Goal: Information Seeking & Learning: Learn about a topic

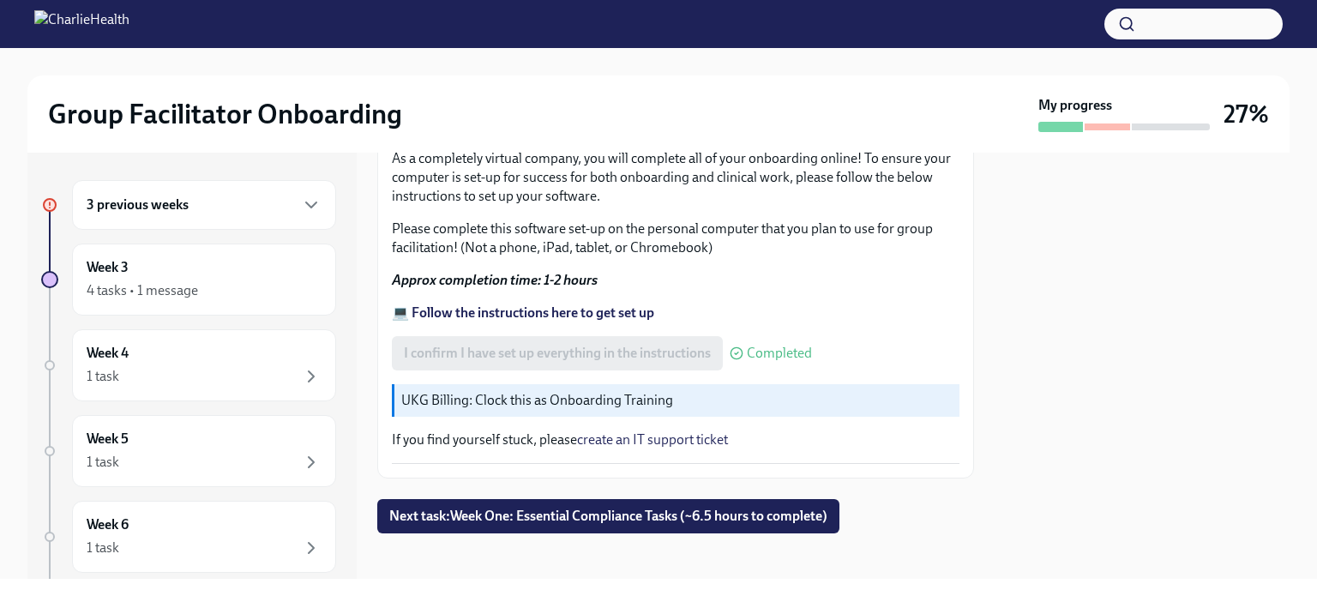
scroll to position [605, 0]
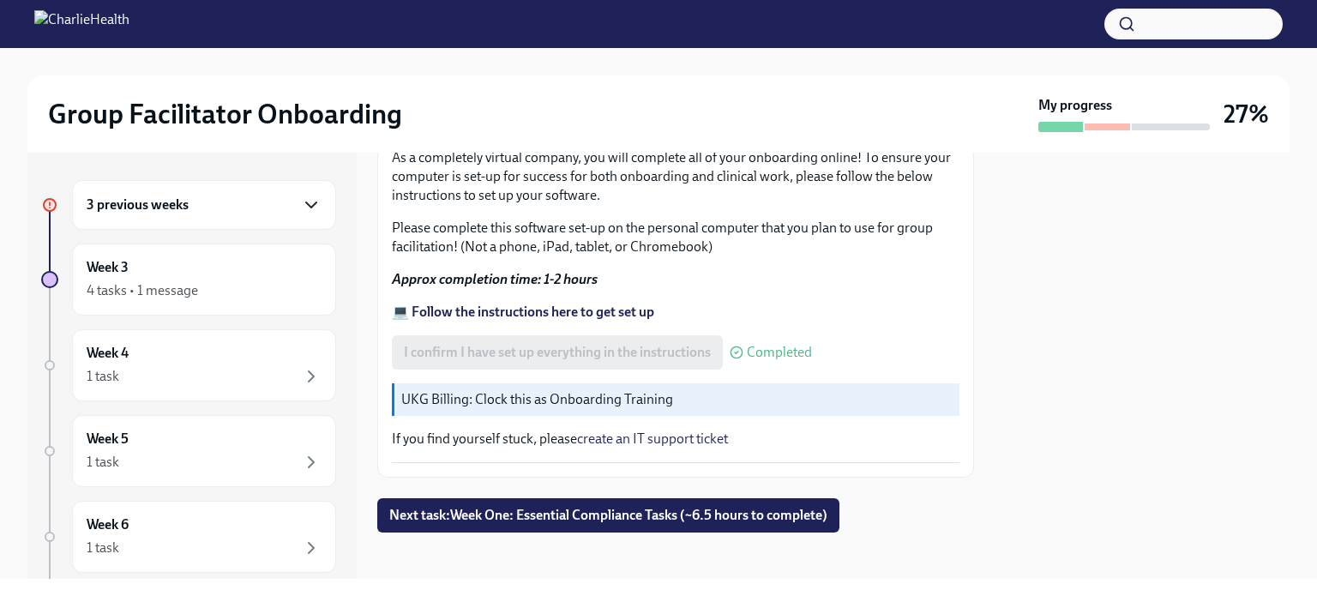
click at [301, 196] on icon "button" at bounding box center [311, 205] width 21 height 21
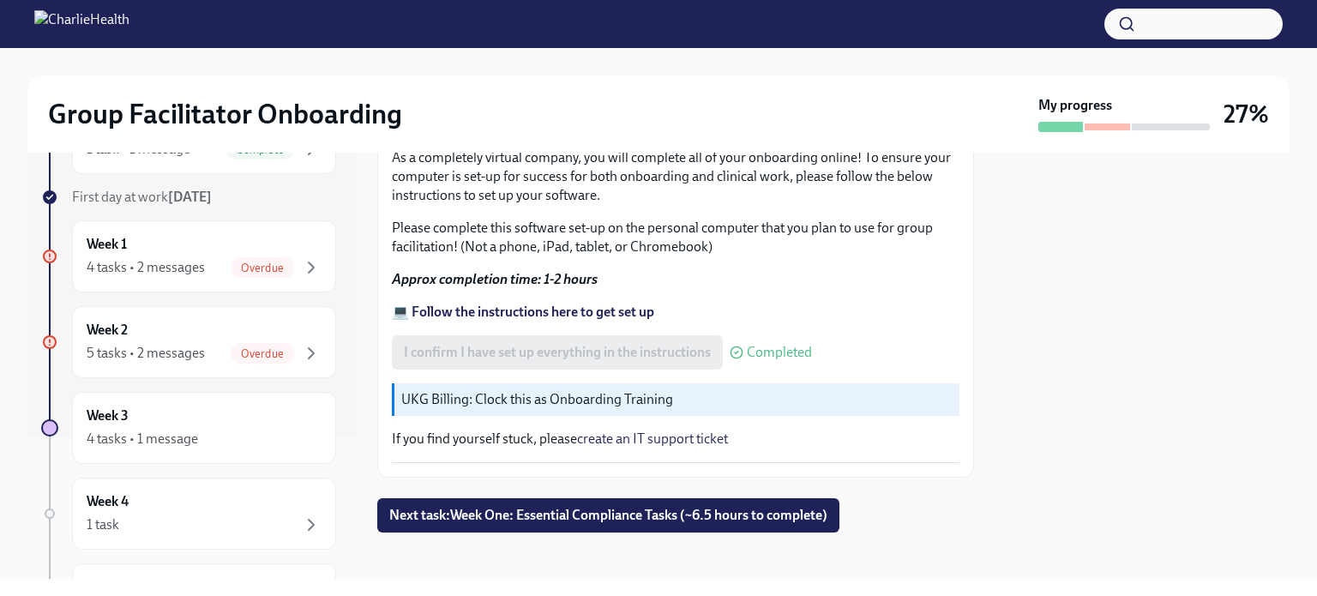
scroll to position [144, 0]
click at [283, 256] on div "Overdue" at bounding box center [276, 265] width 91 height 21
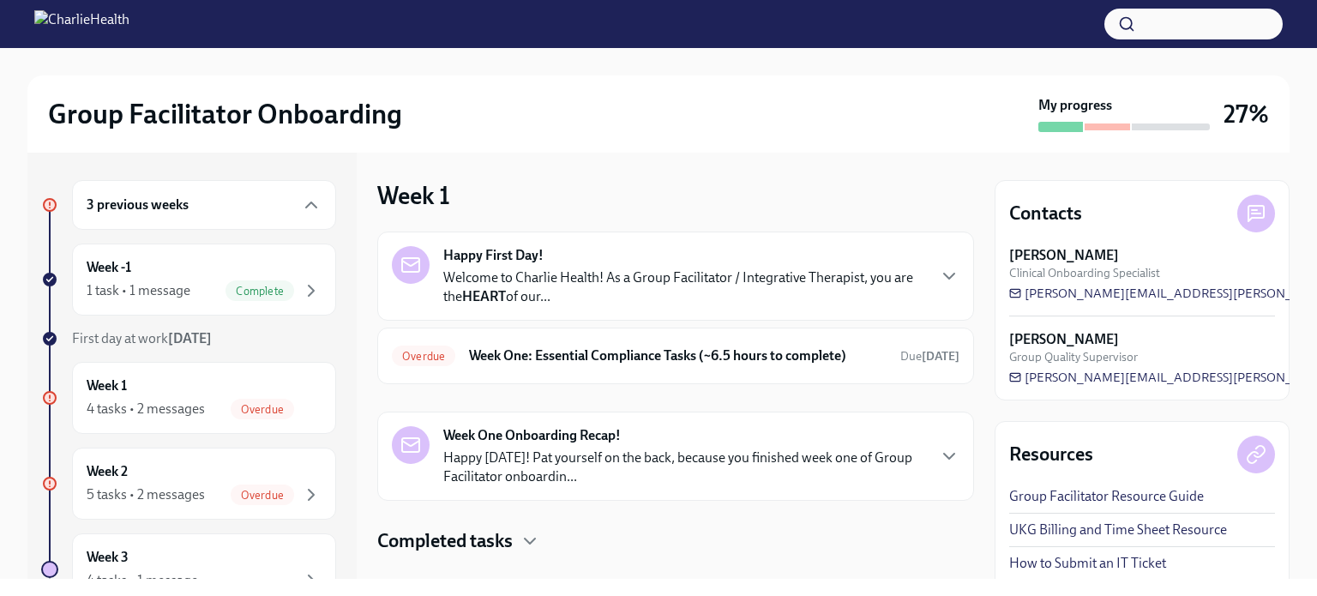
scroll to position [45, 0]
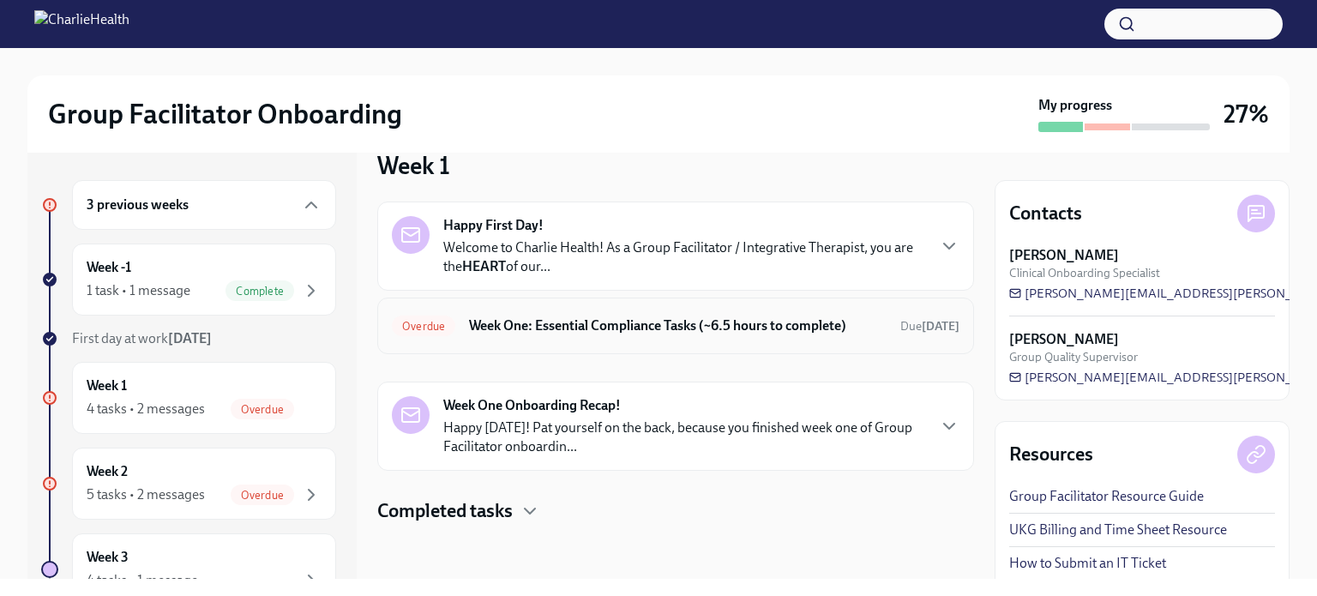
click at [757, 318] on h6 "Week One: Essential Compliance Tasks (~6.5 hours to complete)" at bounding box center [678, 325] width 418 height 19
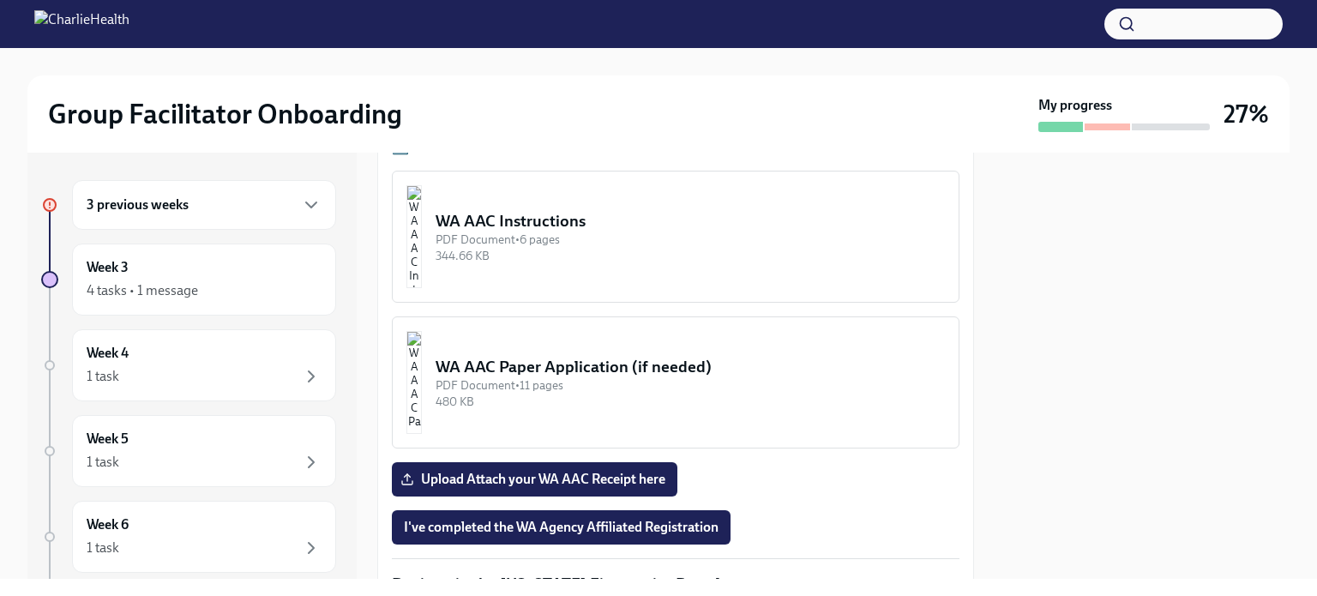
scroll to position [1602, 0]
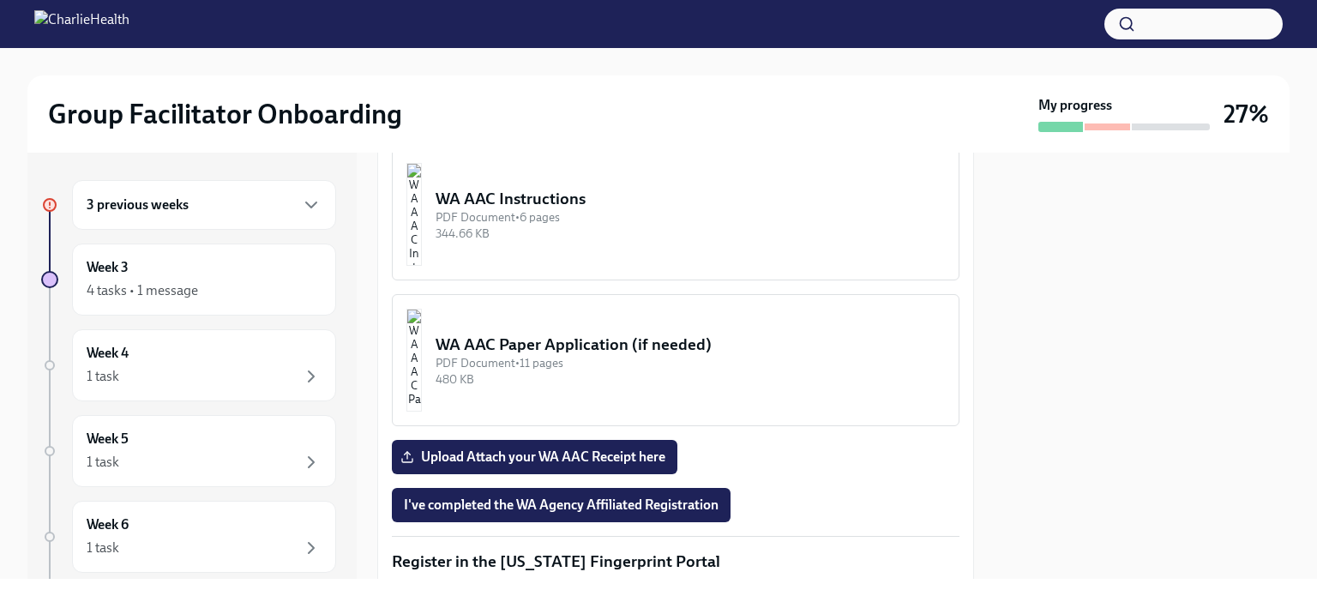
click at [422, 322] on img "button" at bounding box center [414, 360] width 15 height 103
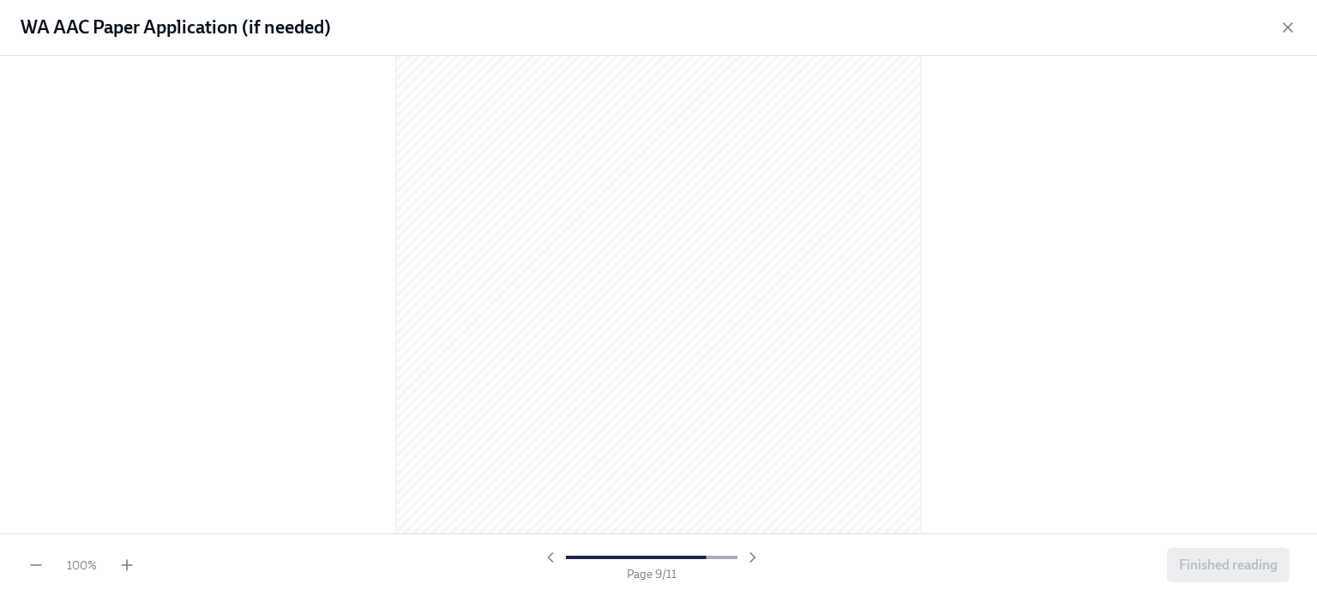
scroll to position [5695, 0]
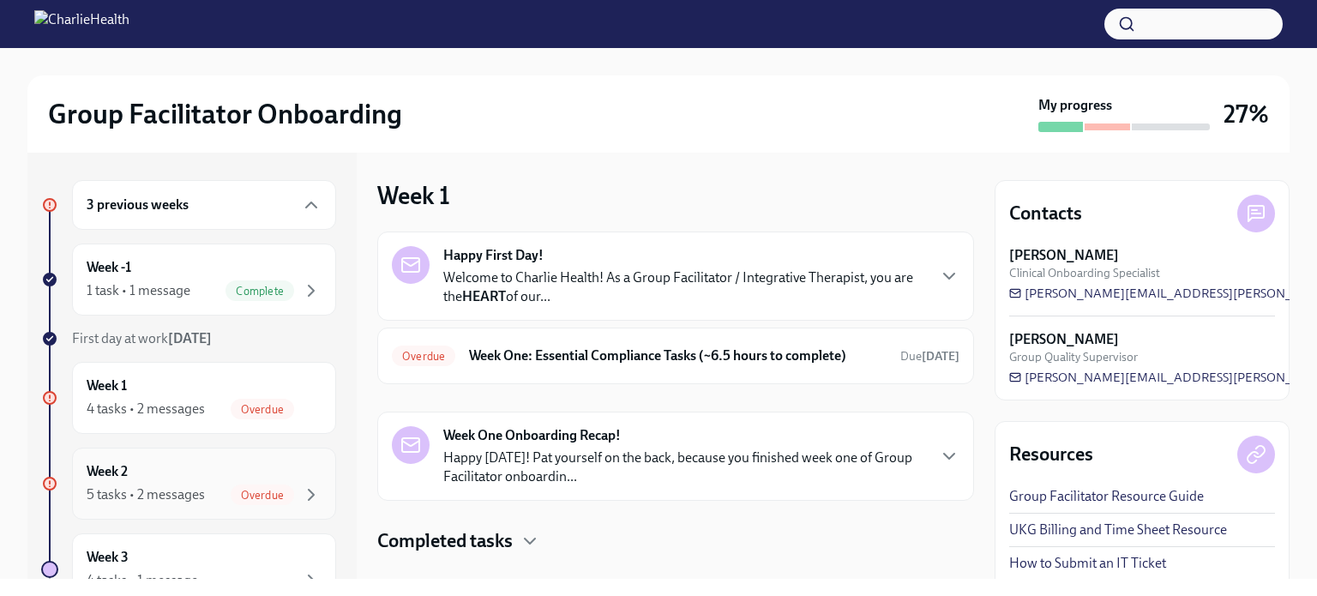
click at [247, 497] on span "Overdue" at bounding box center [262, 495] width 63 height 13
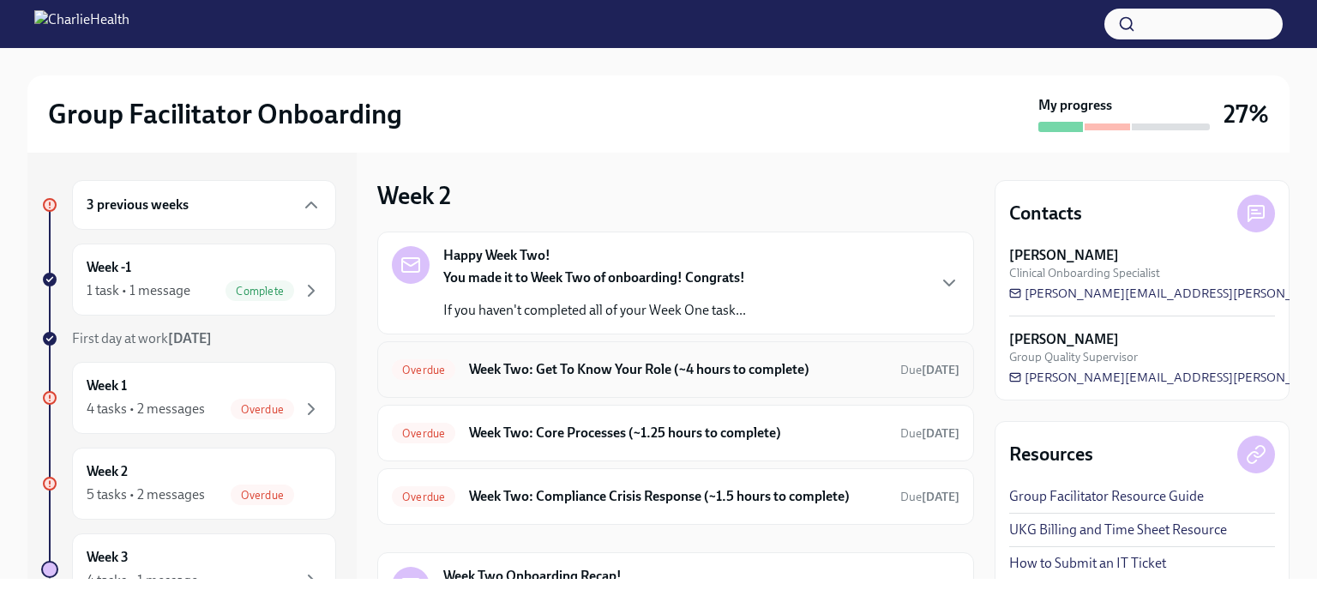
click at [671, 383] on div "Overdue Week Two: Get To Know Your Role (~4 hours to complete) Due [DATE]" at bounding box center [675, 369] width 597 height 57
click at [642, 370] on h6 "Week Two: Get To Know Your Role (~4 hours to complete)" at bounding box center [678, 369] width 418 height 19
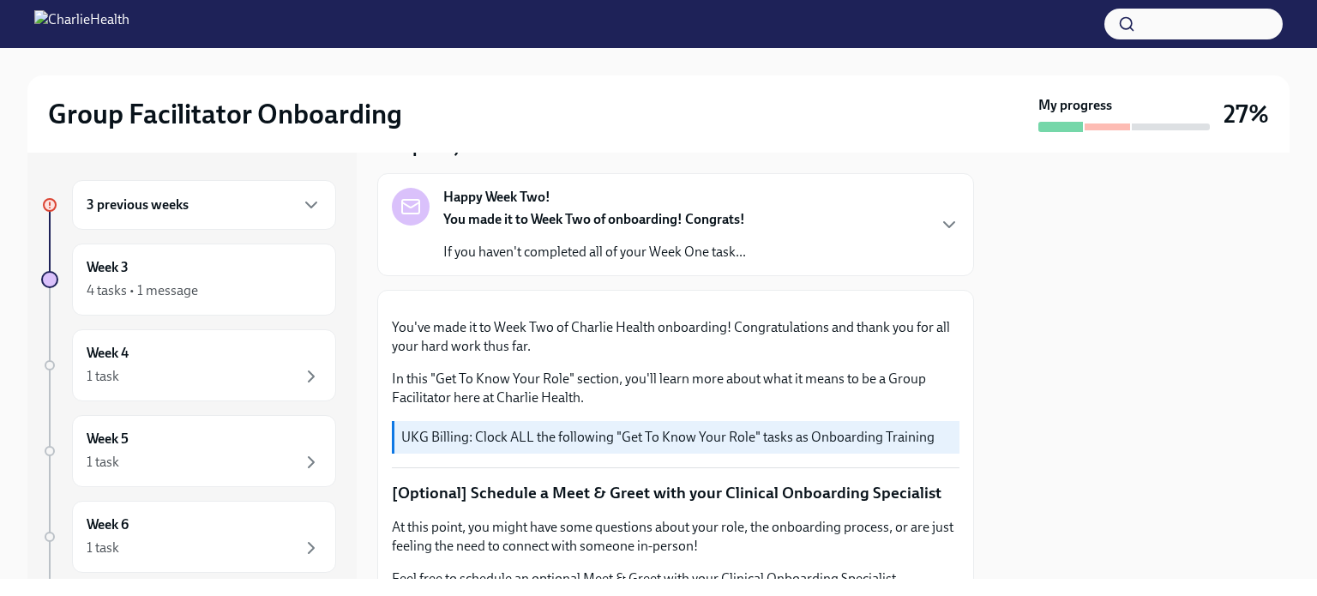
scroll to position [130, 0]
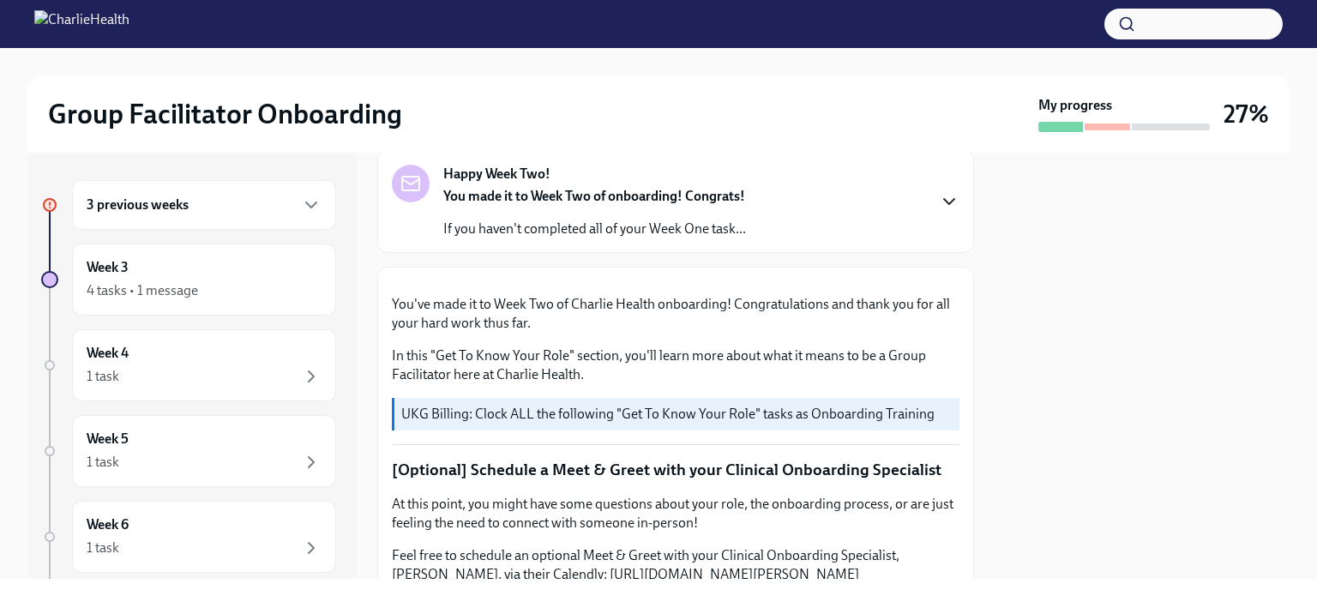
click at [939, 199] on icon "button" at bounding box center [949, 201] width 21 height 21
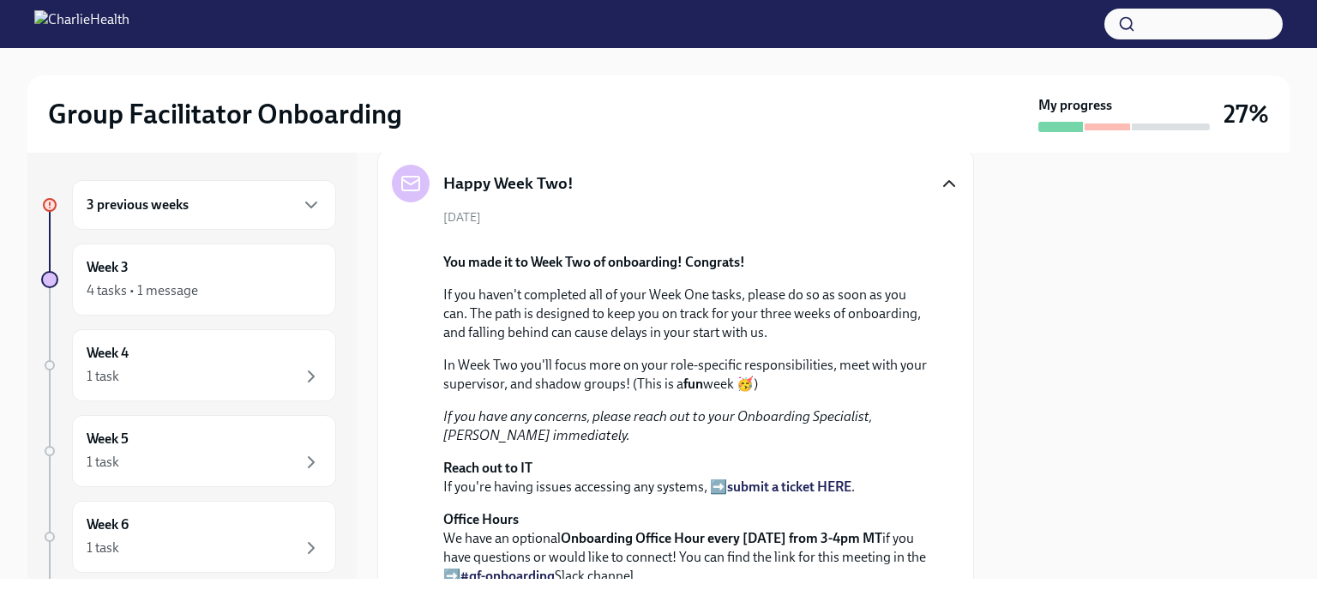
click at [1238, 200] on div at bounding box center [1142, 366] width 295 height 426
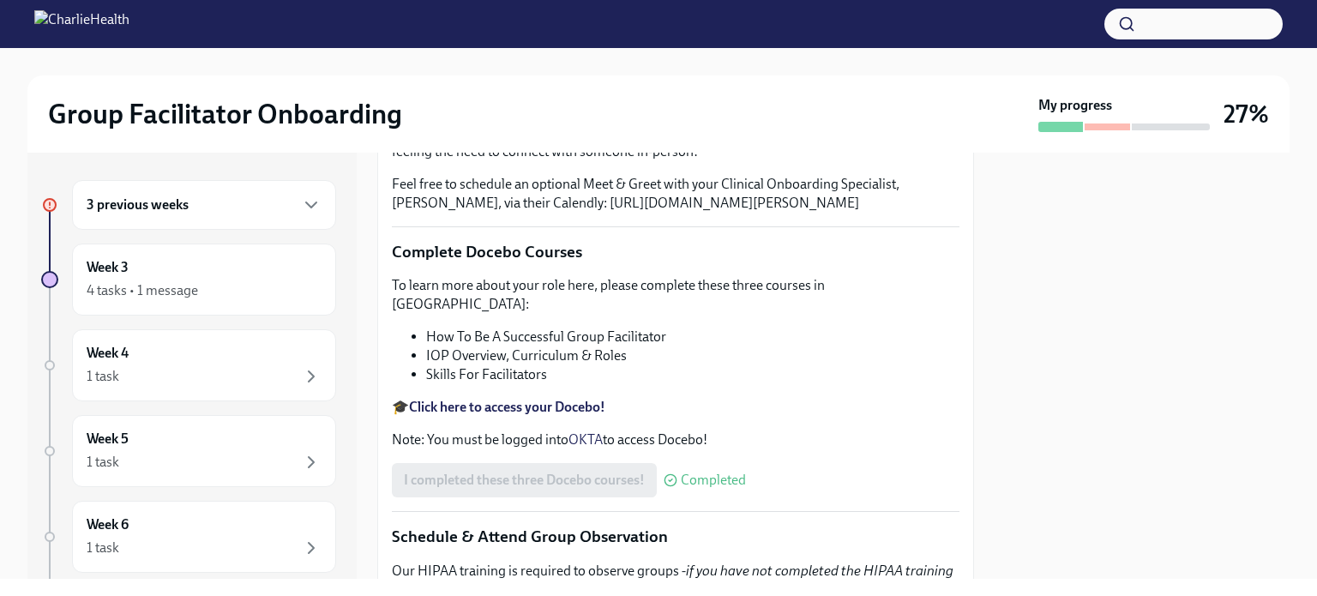
scroll to position [0, 0]
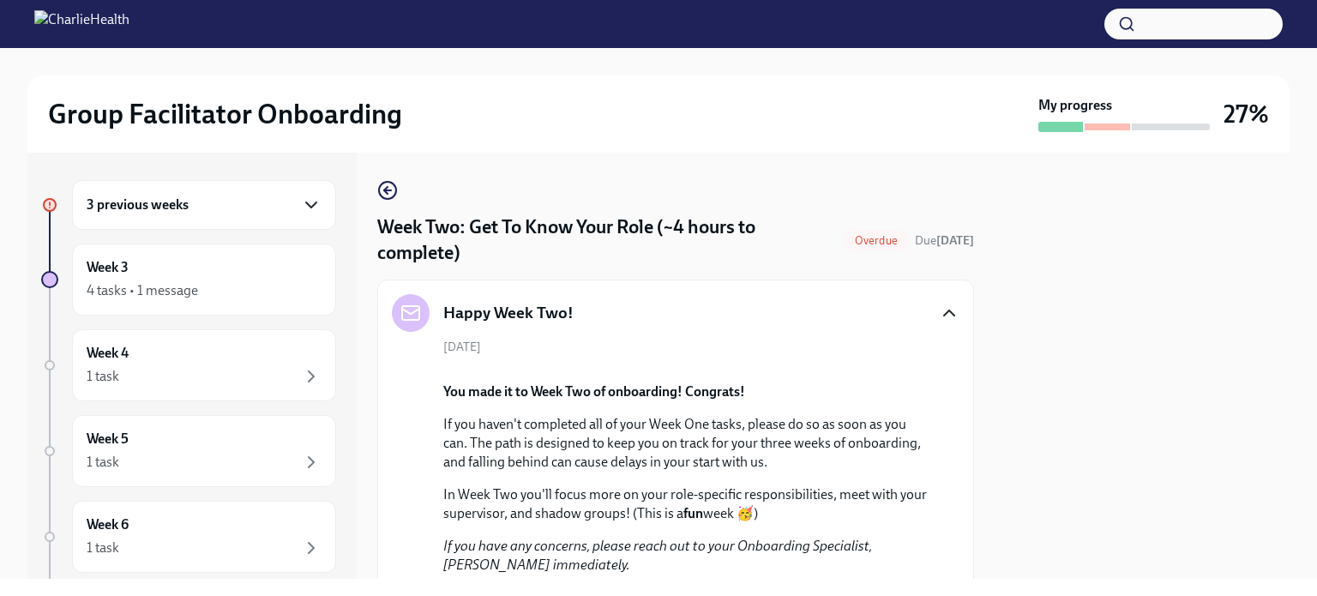
click at [301, 200] on icon "button" at bounding box center [311, 205] width 21 height 21
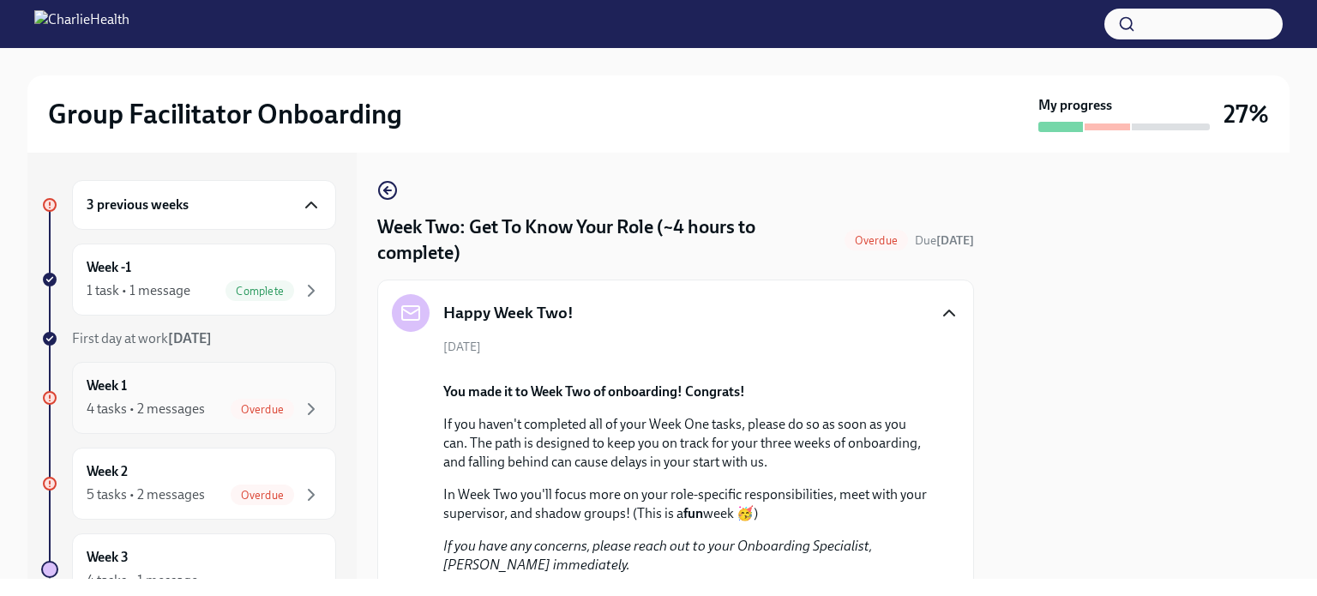
click at [202, 400] on div "4 tasks • 2 messages" at bounding box center [146, 409] width 118 height 19
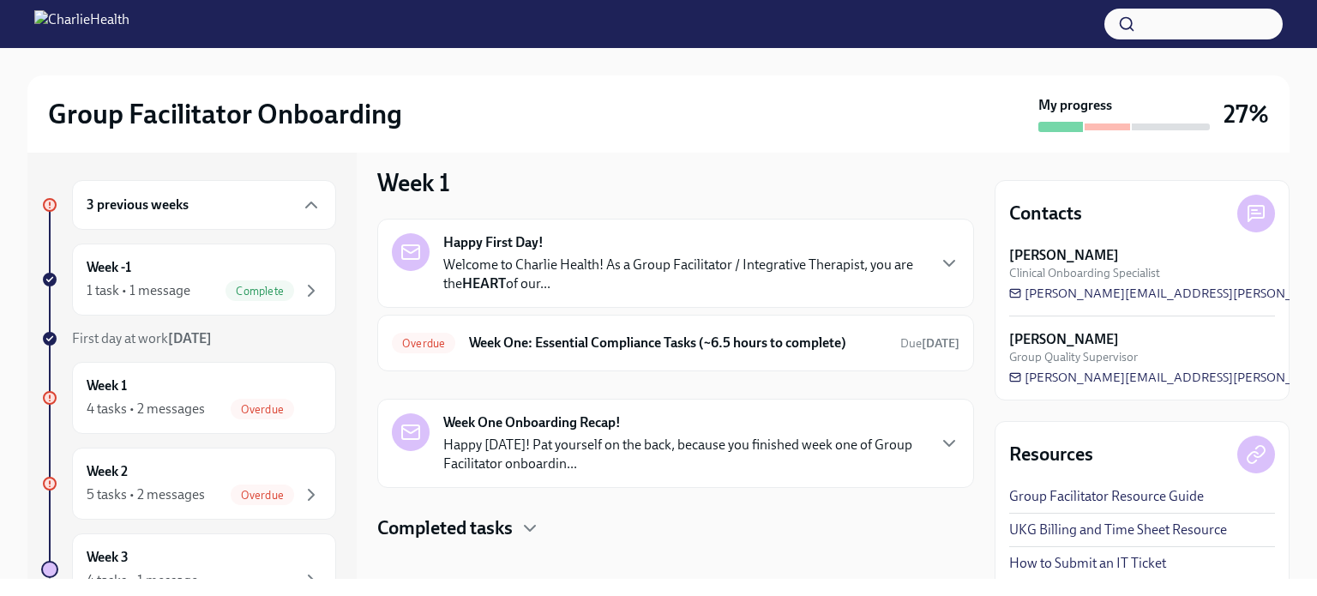
scroll to position [45, 0]
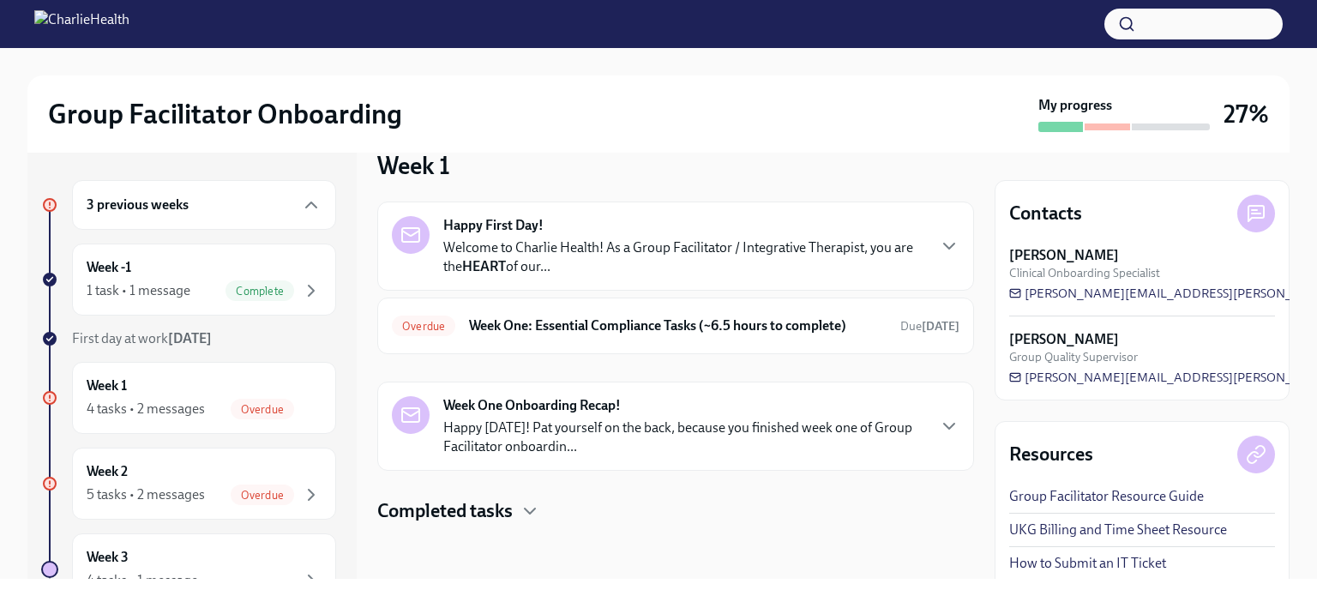
click at [724, 238] on p "Welcome to Charlie Health! As a Group Facilitator / Integrative Therapist, you …" at bounding box center [684, 257] width 482 height 38
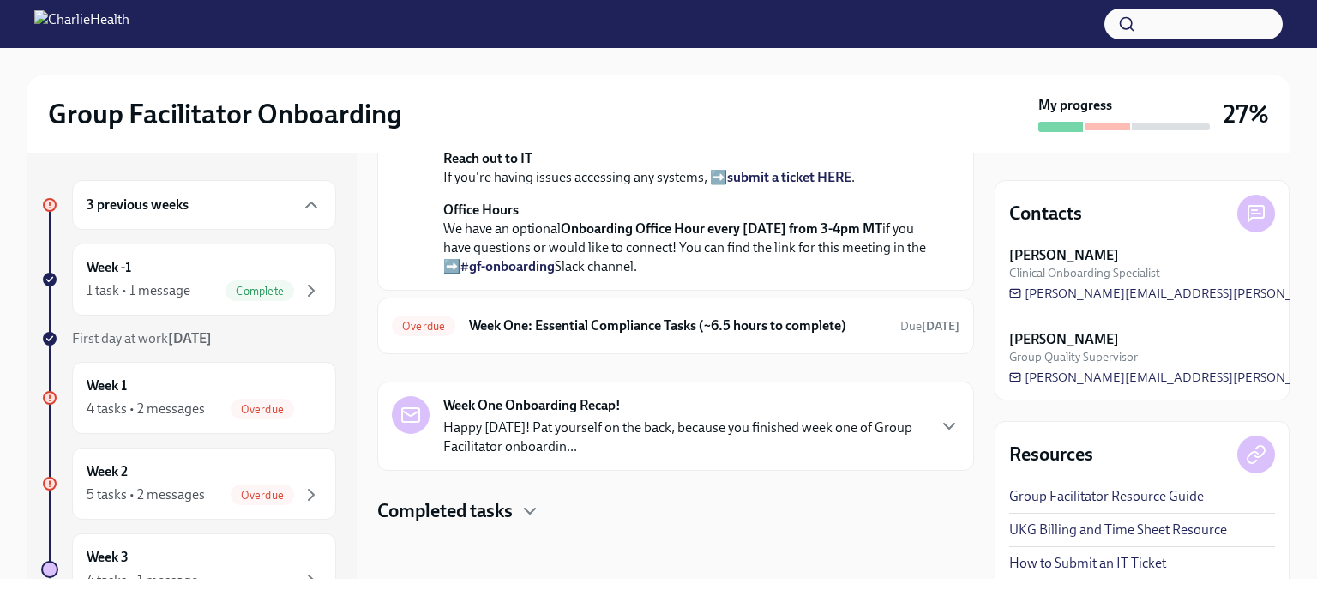
scroll to position [768, 0]
click at [760, 316] on h6 "Week One: Essential Compliance Tasks (~6.5 hours to complete)" at bounding box center [678, 325] width 418 height 19
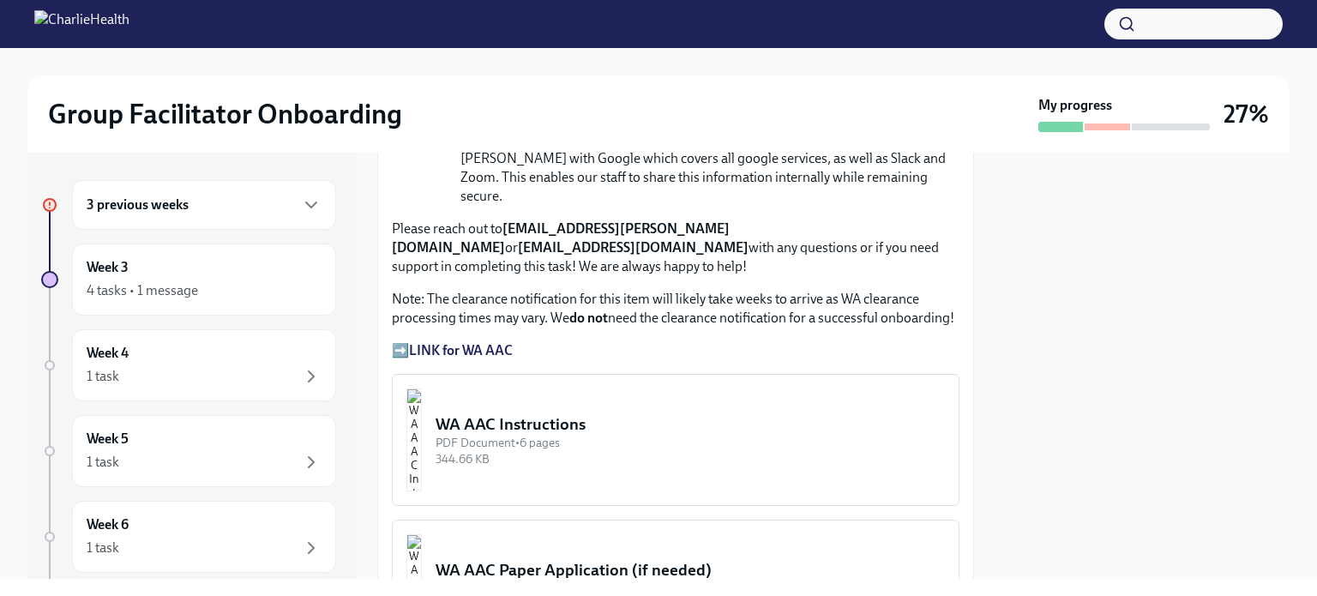
scroll to position [1383, 0]
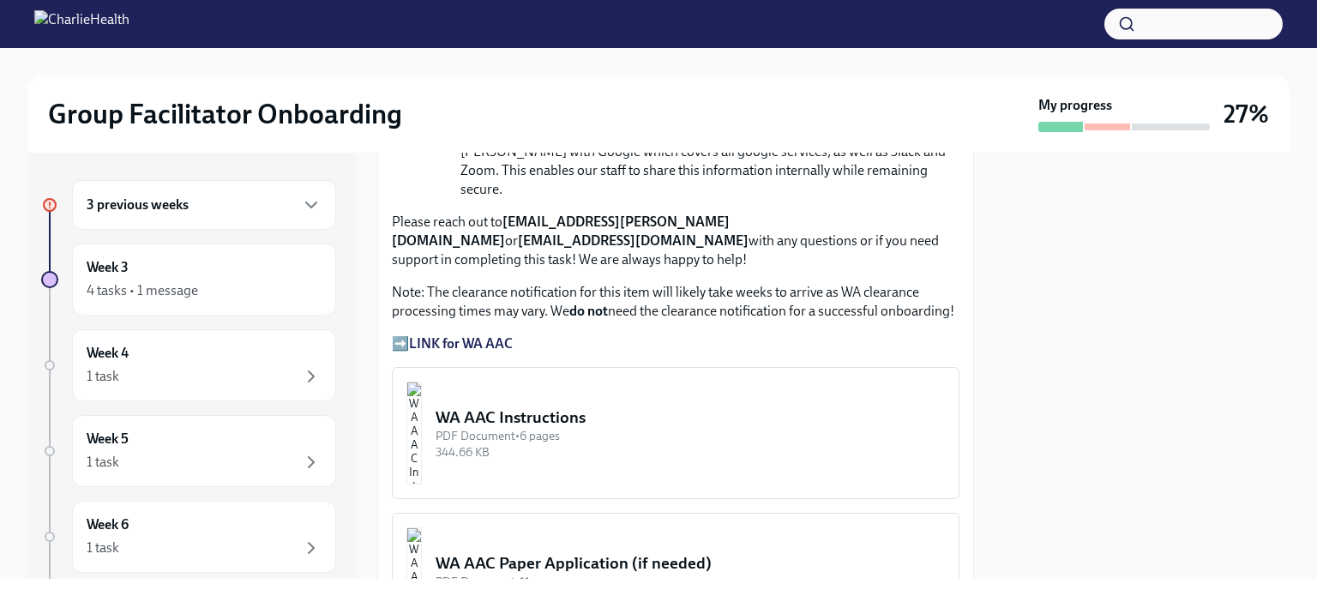
click at [563, 407] on div "WA AAC Instructions" at bounding box center [690, 418] width 509 height 22
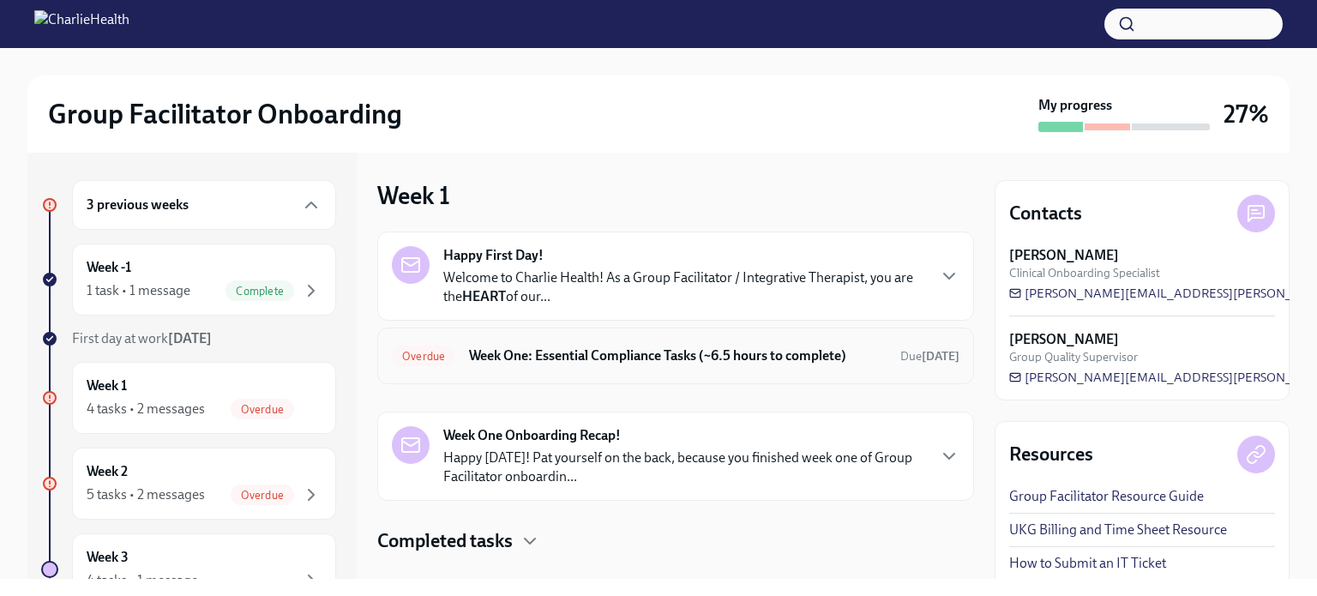
click at [696, 359] on h6 "Week One: Essential Compliance Tasks (~6.5 hours to complete)" at bounding box center [678, 355] width 418 height 19
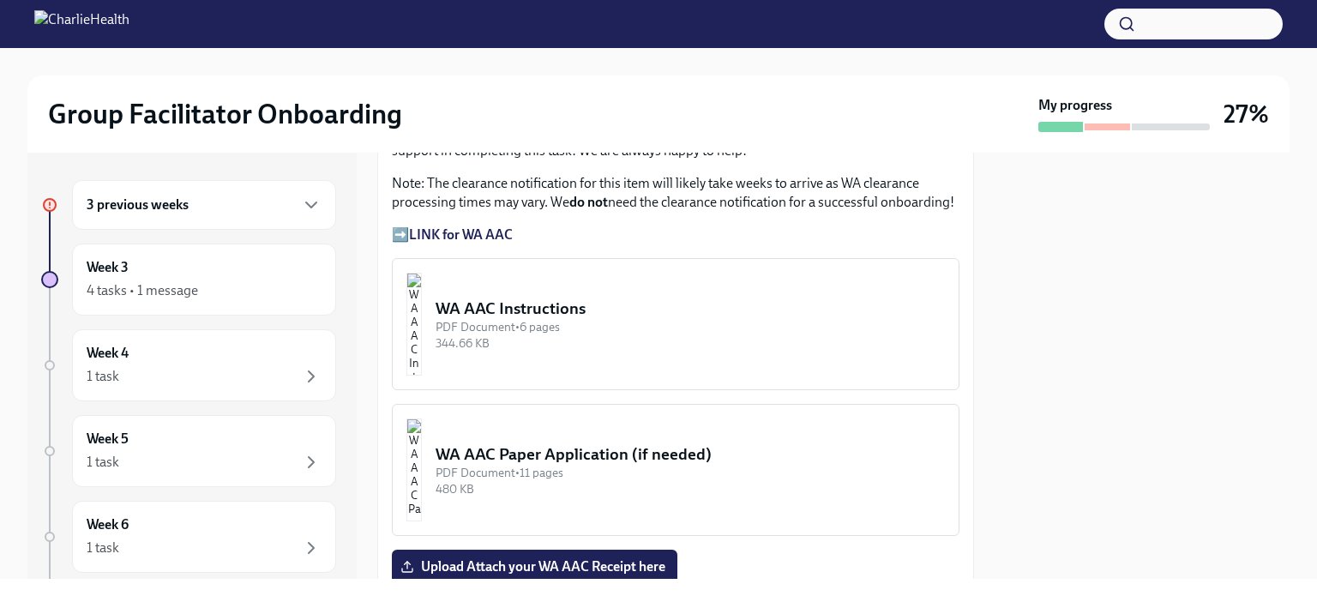
scroll to position [1530, 0]
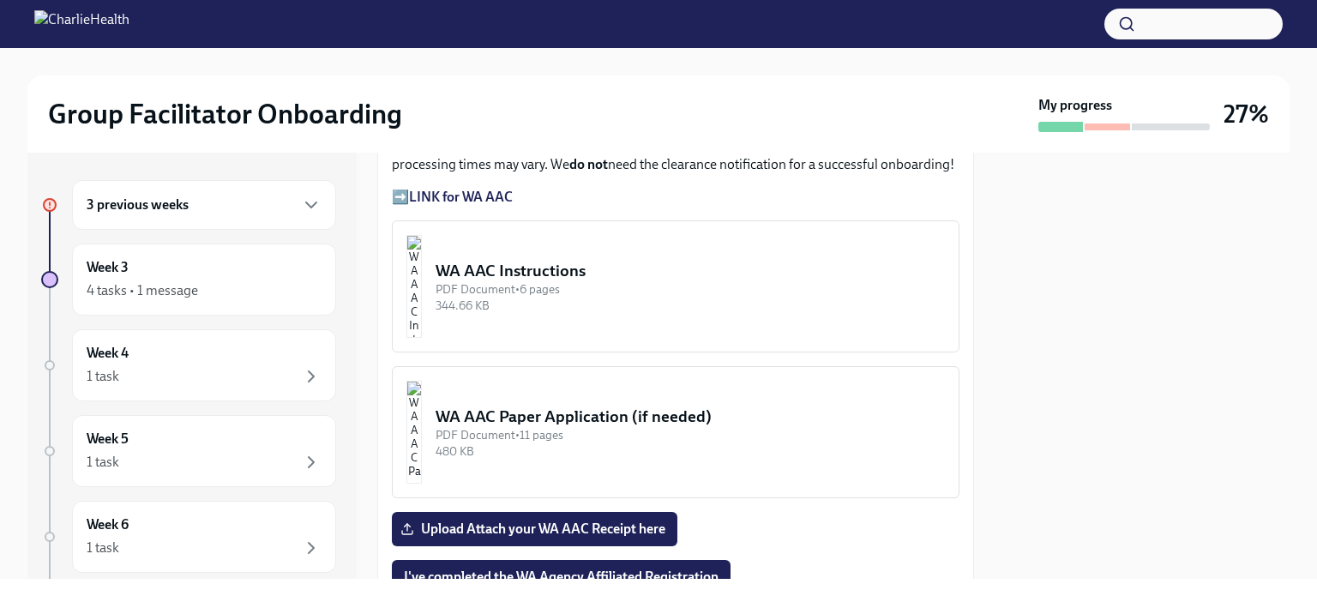
click at [541, 260] on div "WA AAC Instructions" at bounding box center [690, 271] width 509 height 22
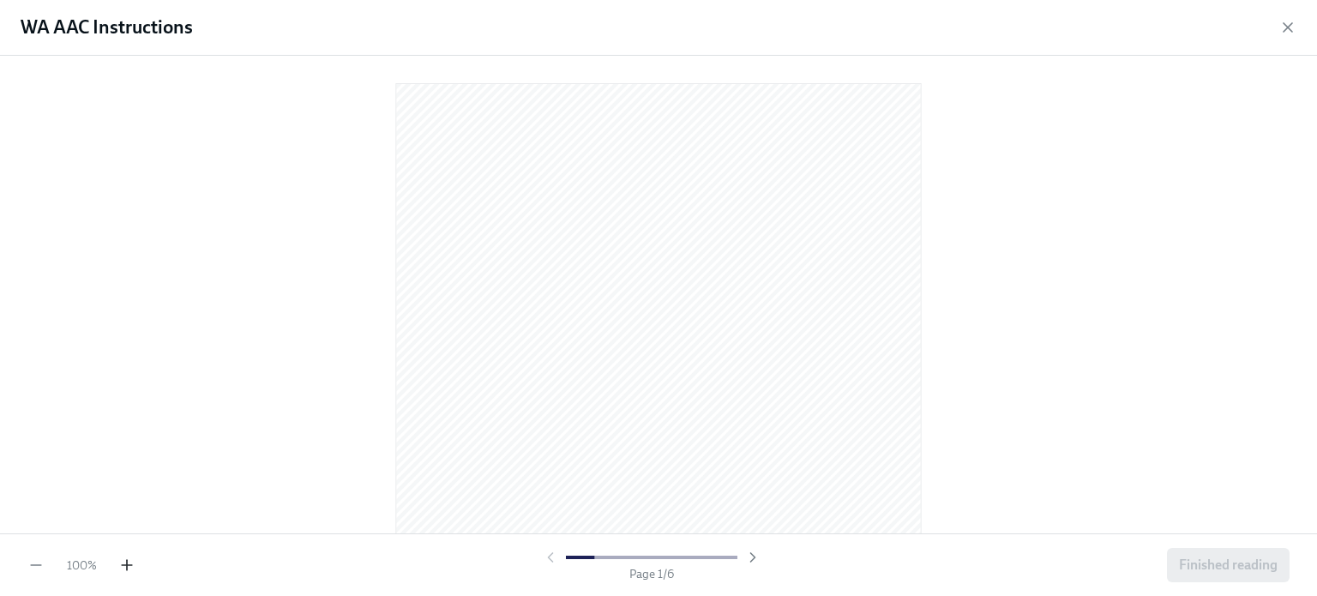
click at [129, 565] on icon "button" at bounding box center [127, 565] width 10 height 0
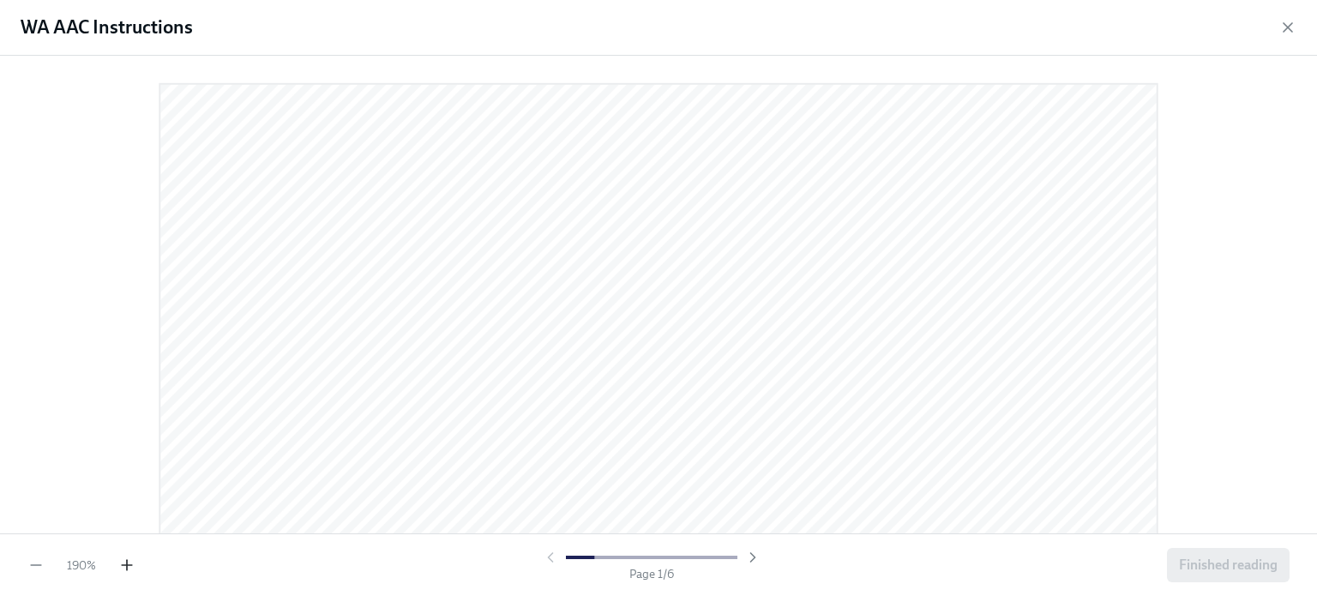
click at [129, 565] on icon "button" at bounding box center [127, 565] width 10 height 0
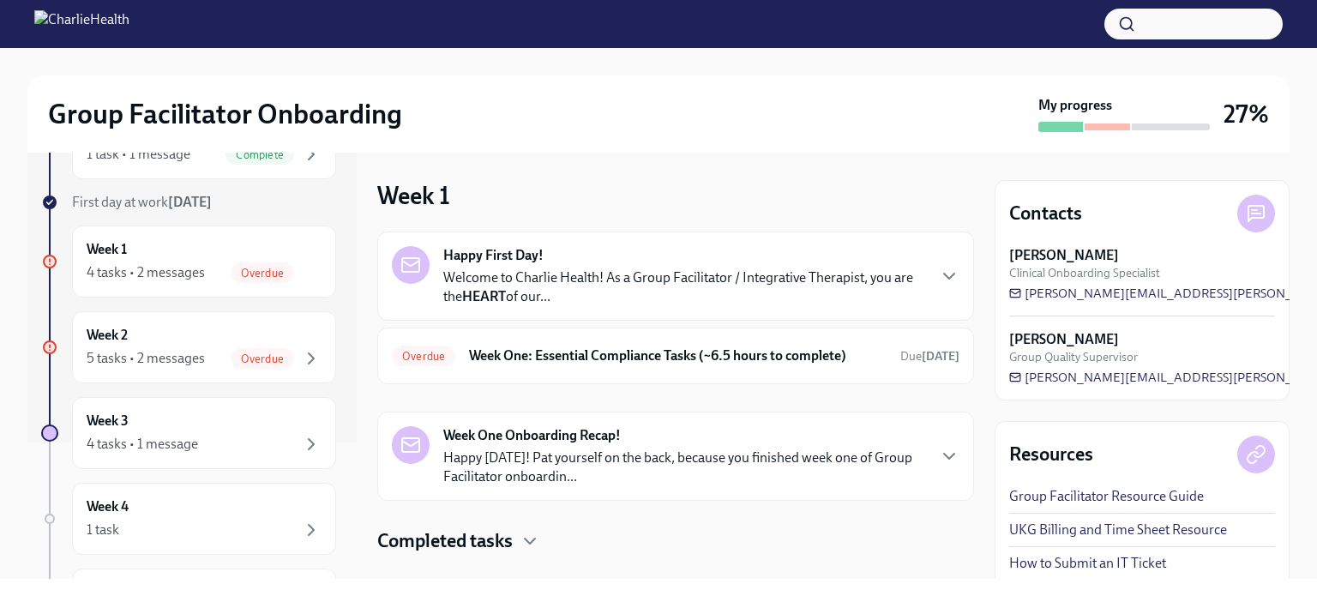
scroll to position [142, 0]
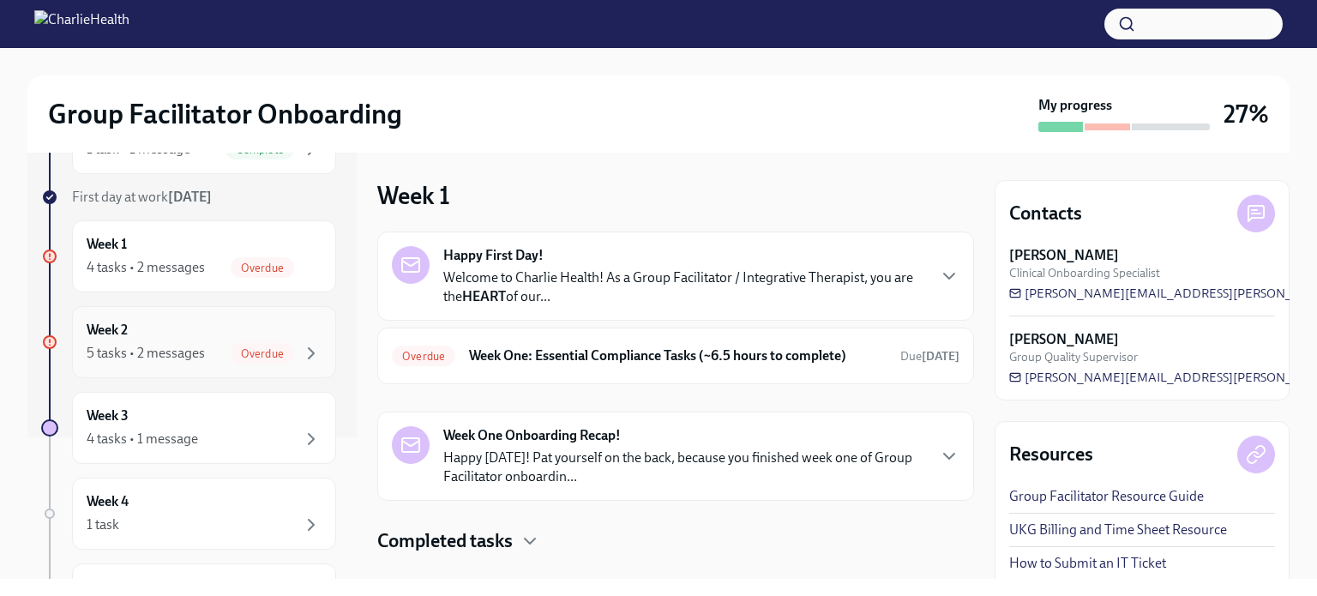
click at [250, 343] on div "Overdue" at bounding box center [262, 353] width 63 height 21
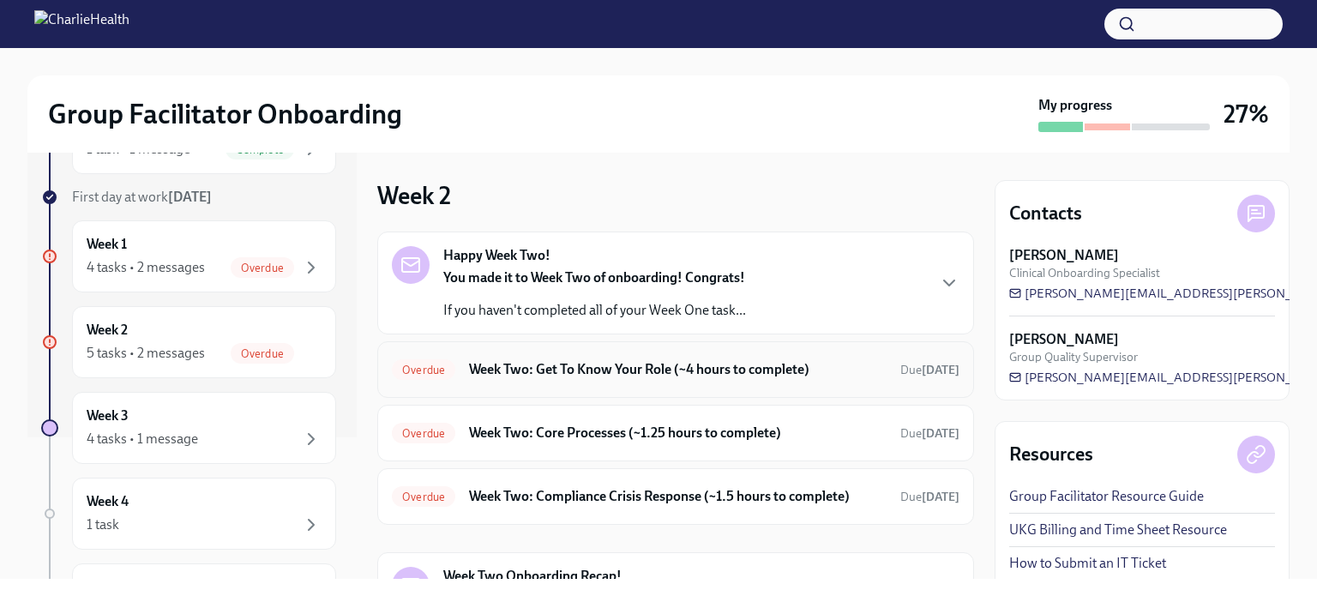
click at [608, 368] on h6 "Week Two: Get To Know Your Role (~4 hours to complete)" at bounding box center [678, 369] width 418 height 19
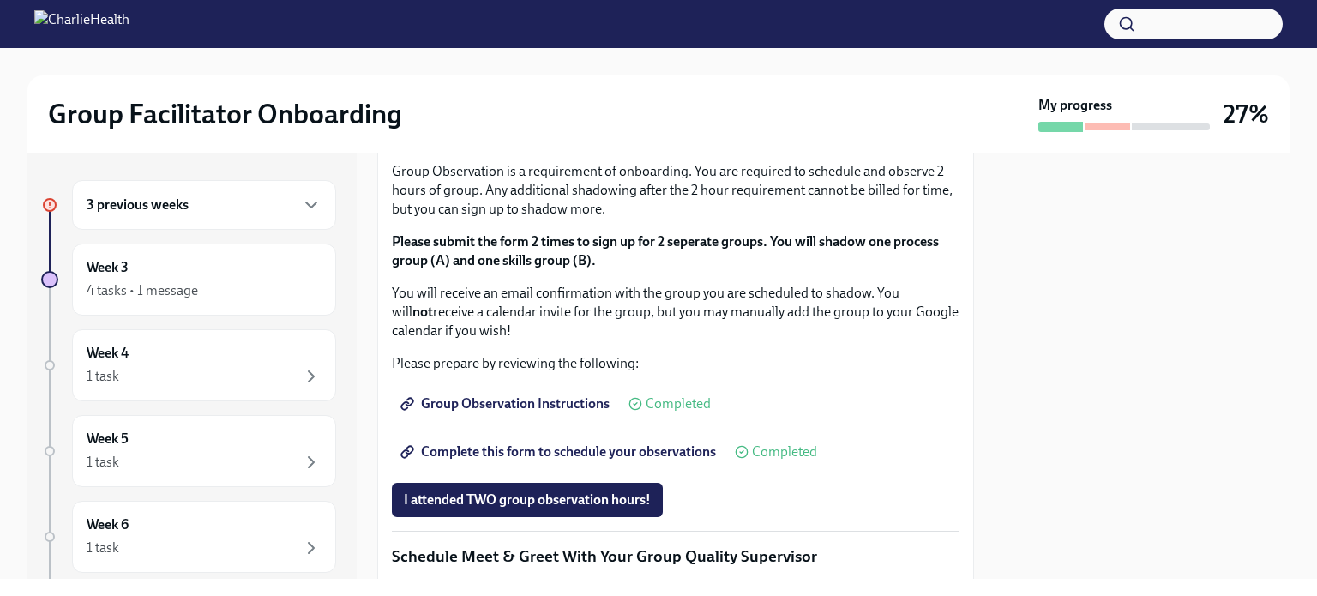
scroll to position [964, 0]
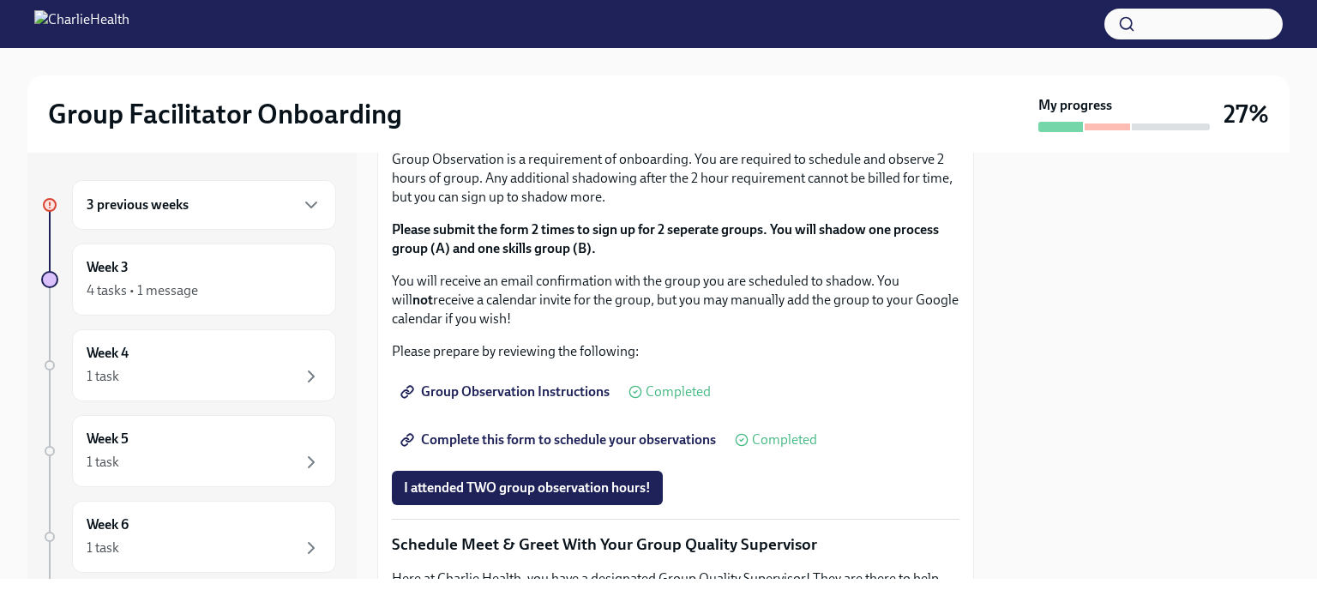
copy ul "How To Be A Successful Group Facilitator"
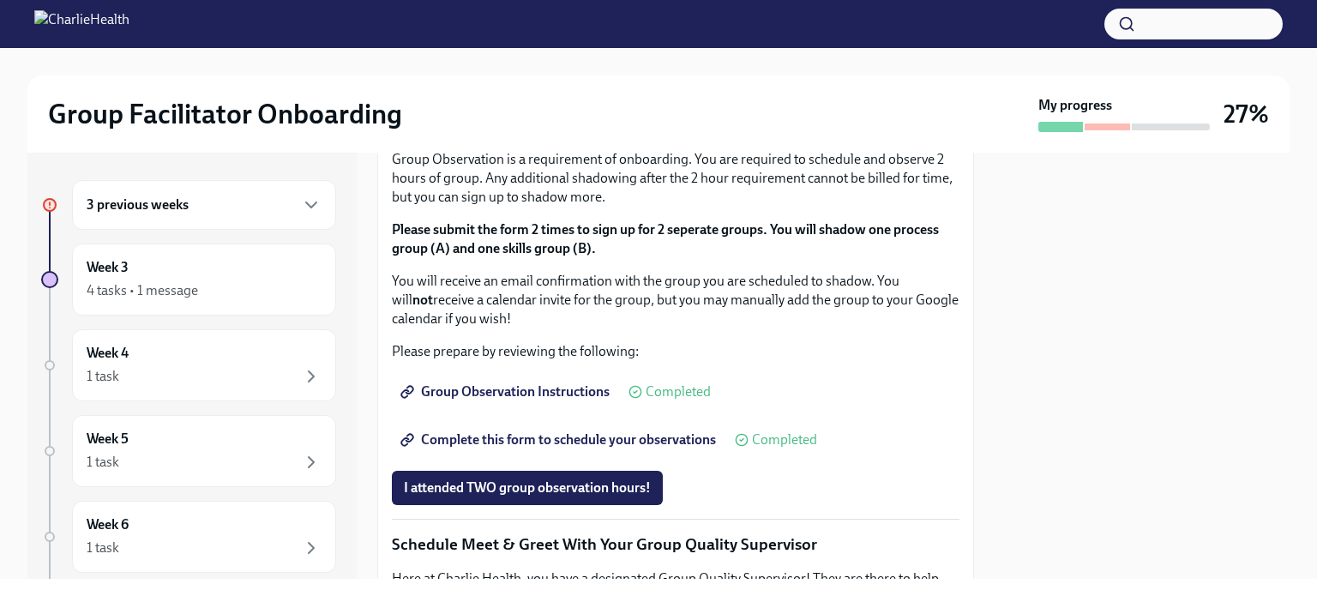
copy ul "IOP Overview, Curriculum & Roles"
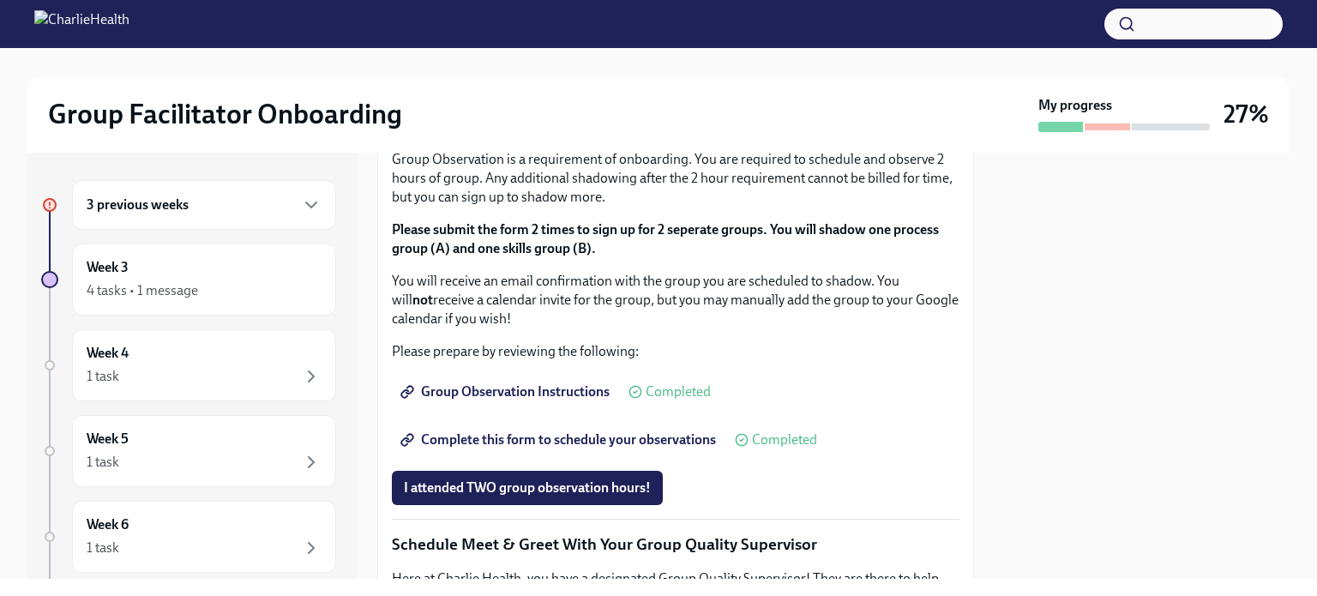
copy div "Skills For Facilitators"
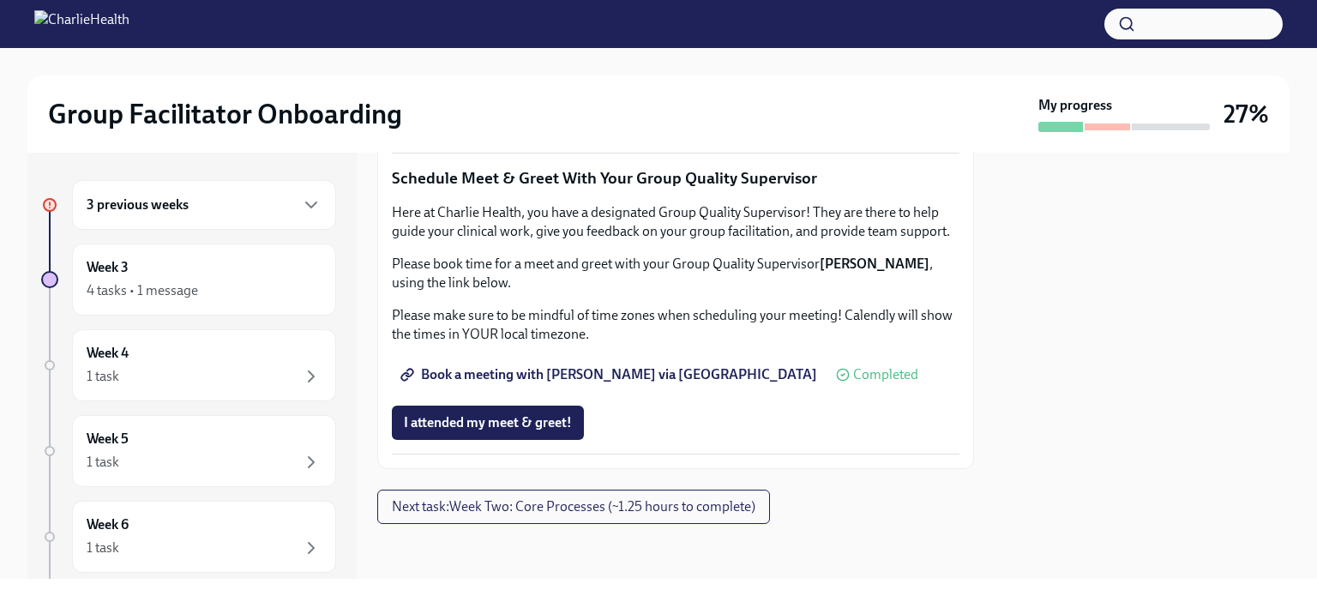
scroll to position [1413, 0]
click at [549, 82] on span "Complete this form to schedule your observations" at bounding box center [560, 73] width 312 height 17
click at [515, 377] on span "Book a meeting with [PERSON_NAME] via [GEOGRAPHIC_DATA]" at bounding box center [610, 374] width 413 height 17
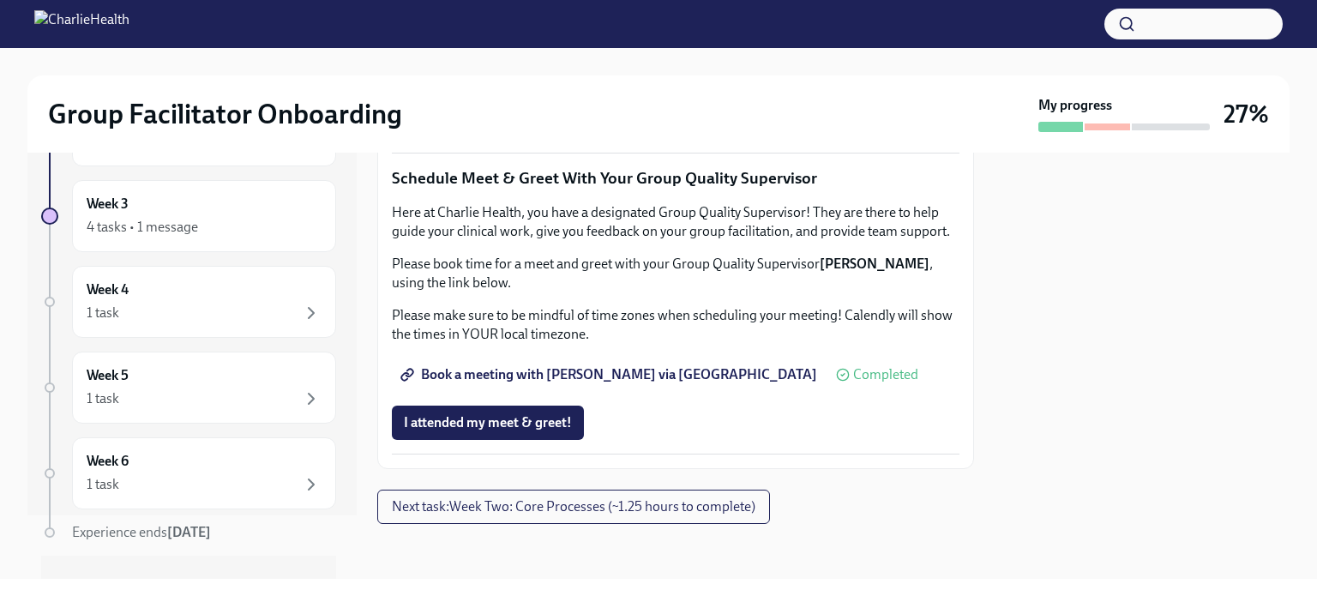
scroll to position [0, 0]
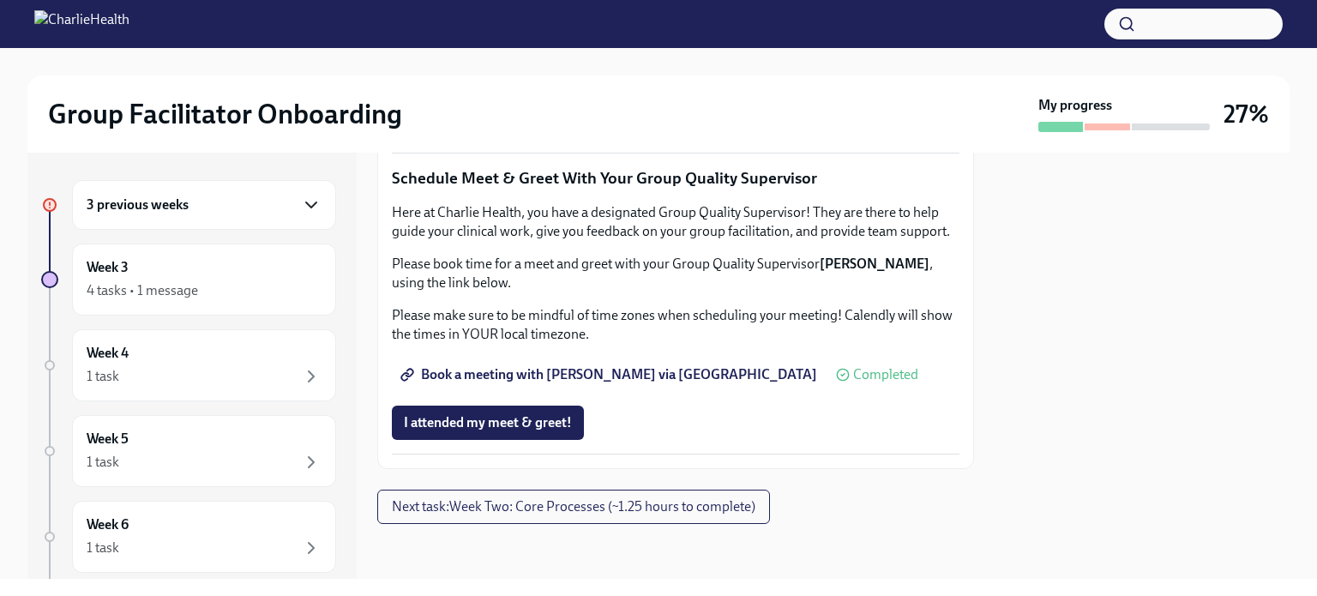
click at [306, 204] on icon "button" at bounding box center [311, 204] width 10 height 5
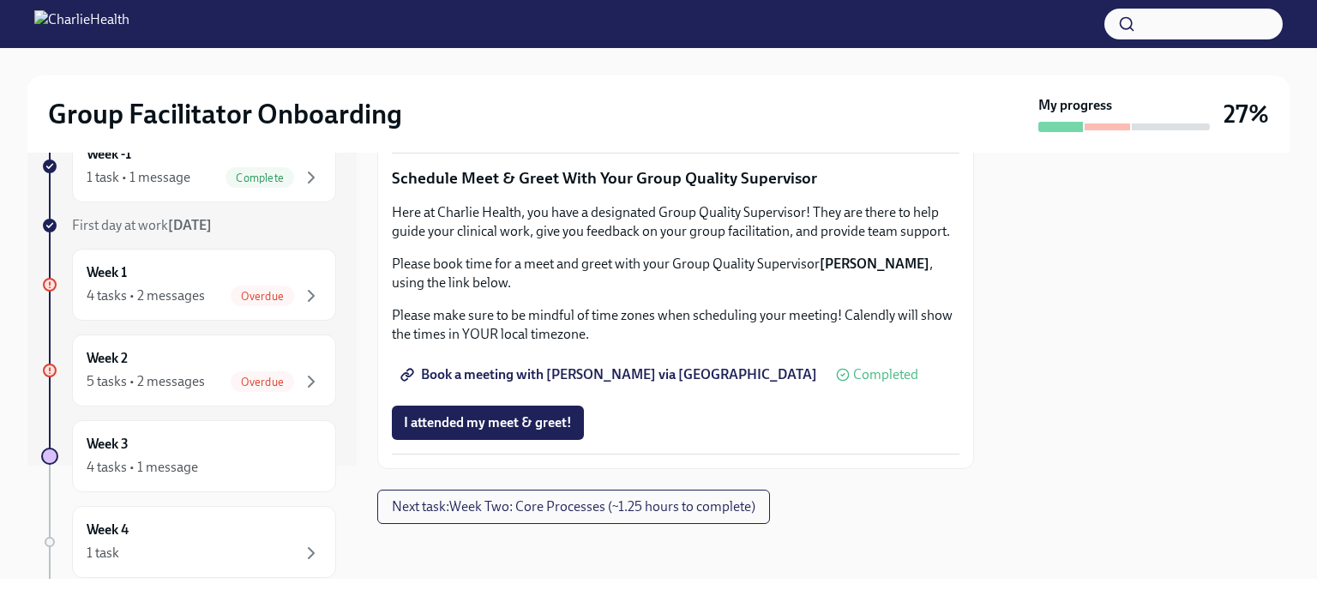
scroll to position [125, 0]
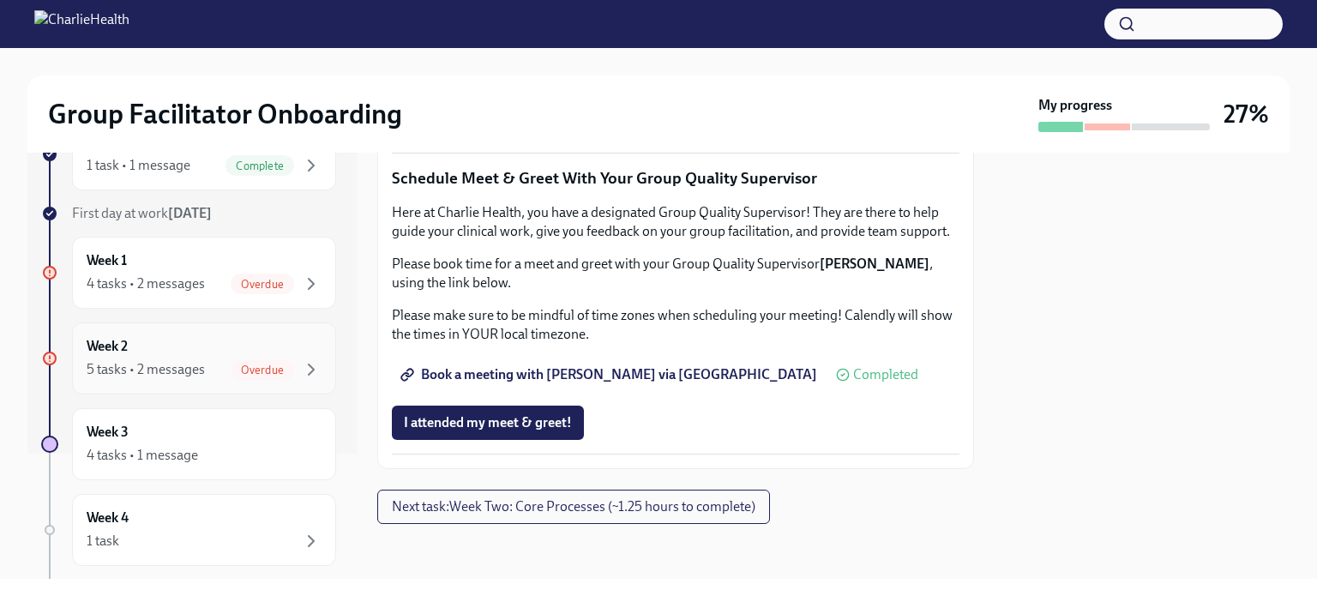
click at [254, 359] on div "Overdue" at bounding box center [262, 369] width 63 height 21
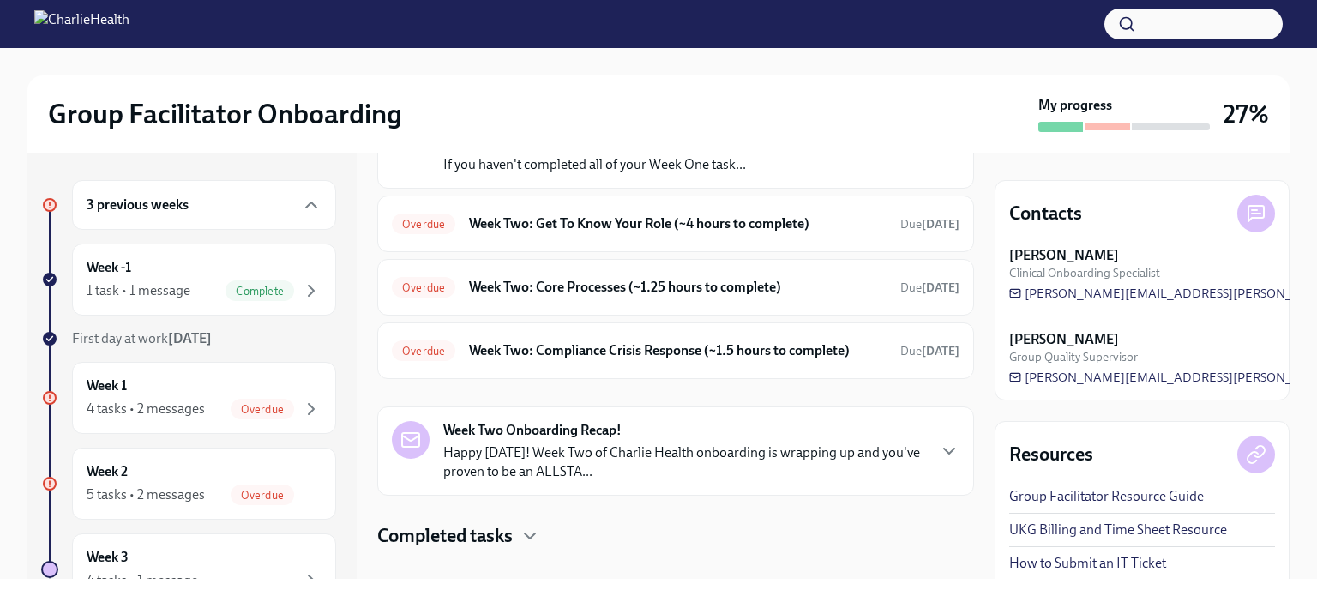
scroll to position [156, 0]
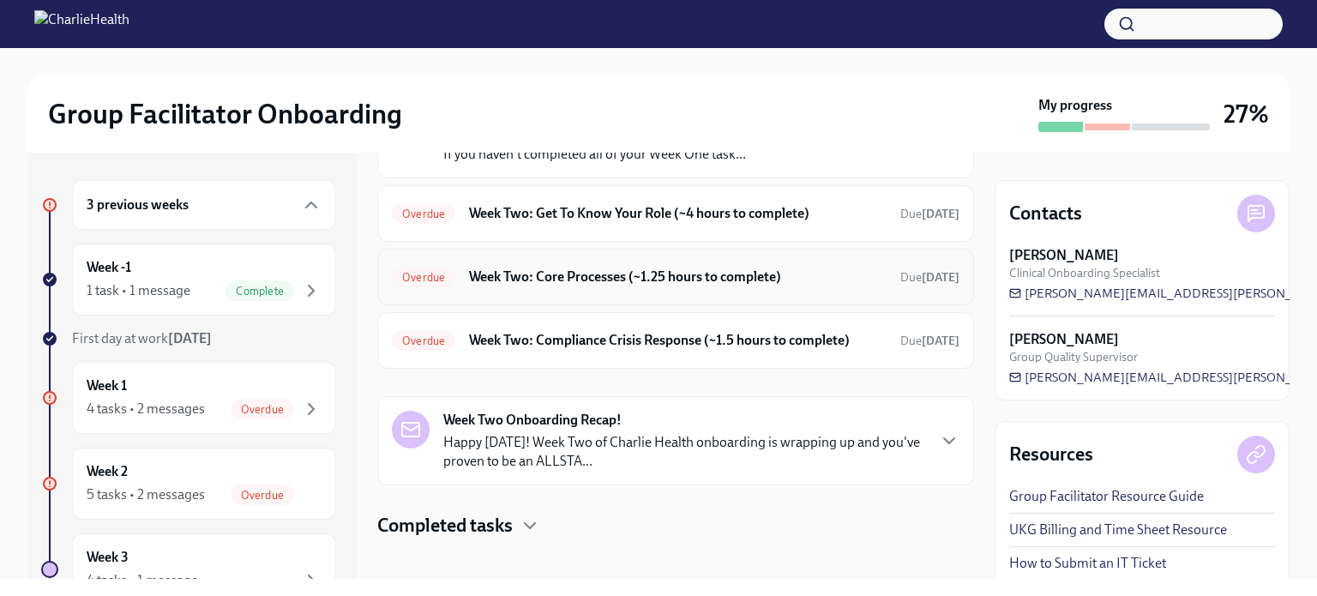
click at [593, 269] on h6 "Week Two: Core Processes (~1.25 hours to complete)" at bounding box center [678, 277] width 418 height 19
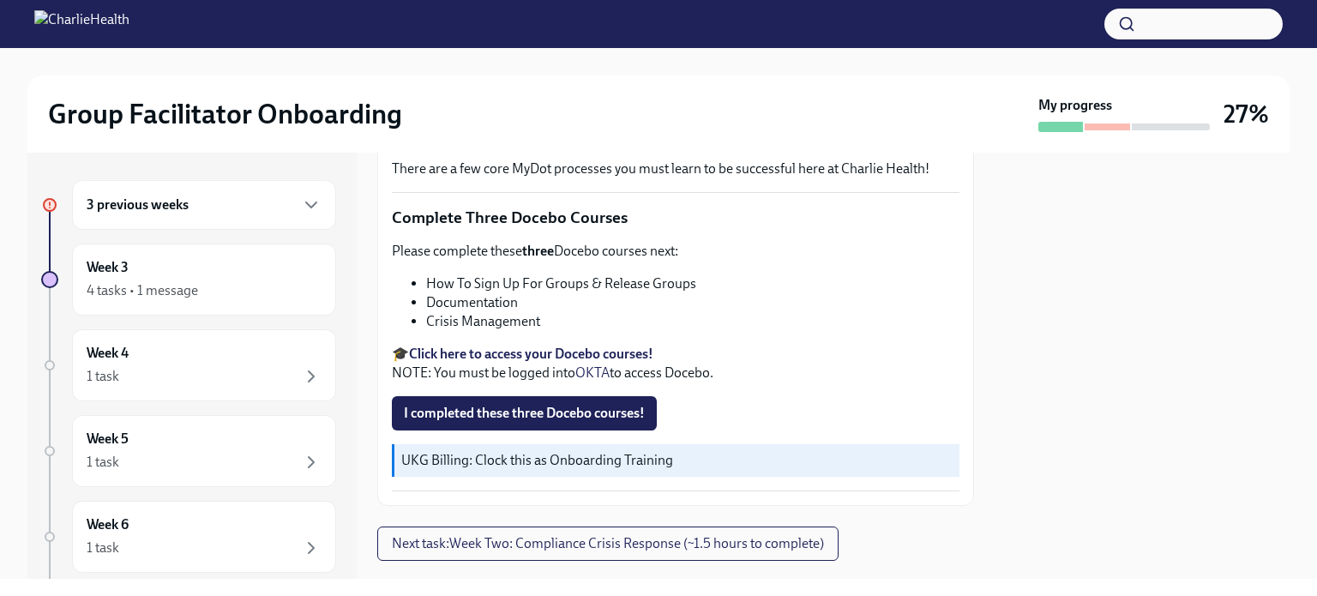
scroll to position [622, 0]
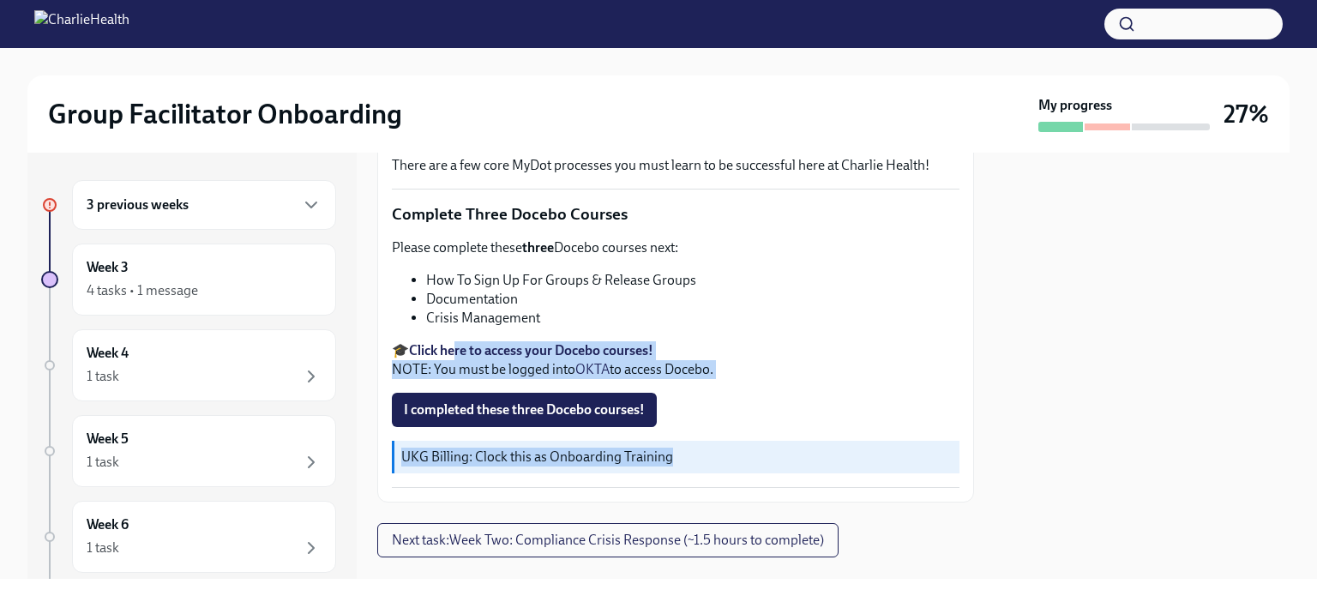
drag, startPoint x: 983, startPoint y: 468, endPoint x: 449, endPoint y: 356, distance: 545.2
click at [449, 356] on div "3 previous weeks Week 3 4 tasks • 1 message Week 4 1 task Week 5 1 task Week 6 …" at bounding box center [658, 366] width 1262 height 426
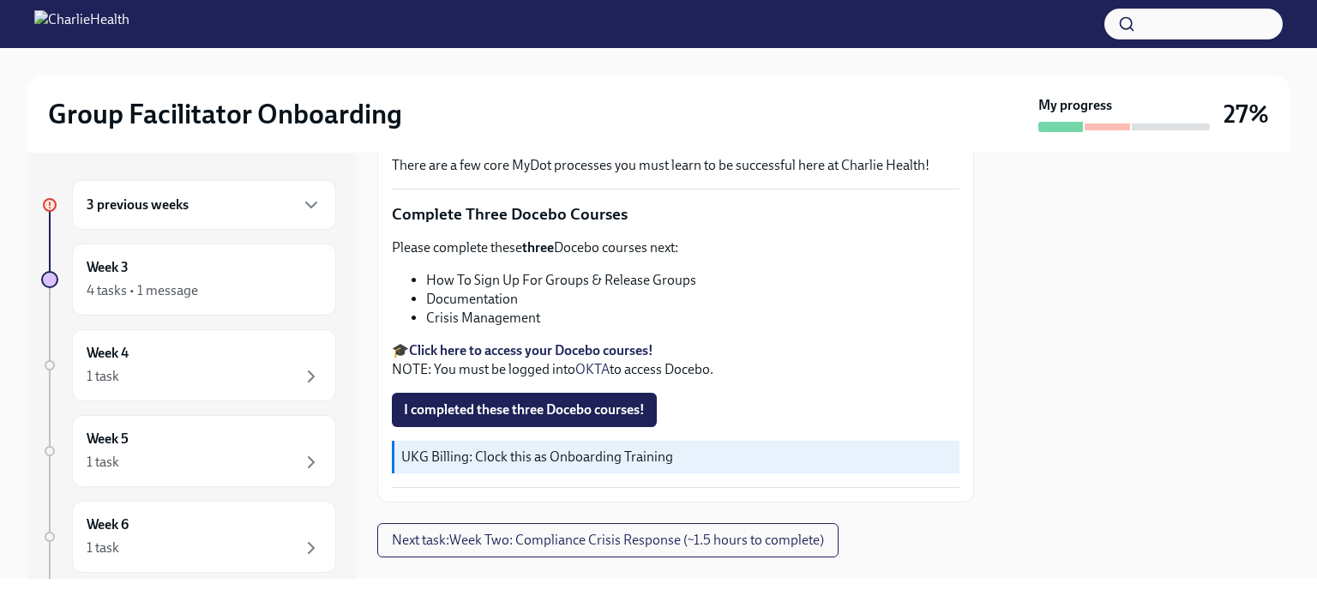
click at [447, 290] on li "How To Sign Up For Groups & Release Groups" at bounding box center [692, 280] width 533 height 19
copy ul "How To Sign Up For Groups & Release Groups"
click at [473, 309] on li "Documentation" at bounding box center [692, 299] width 533 height 19
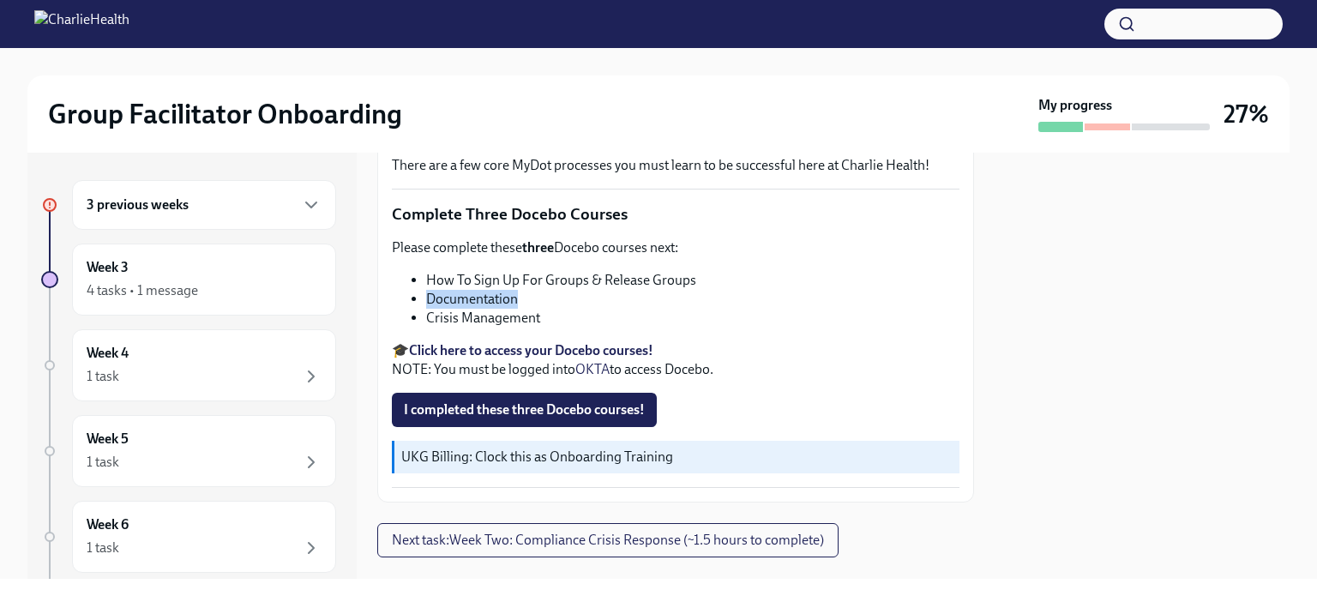
click at [473, 309] on li "Documentation" at bounding box center [692, 299] width 533 height 19
copy ul "Documentation"
click at [480, 328] on li "Crisis Management" at bounding box center [692, 318] width 533 height 19
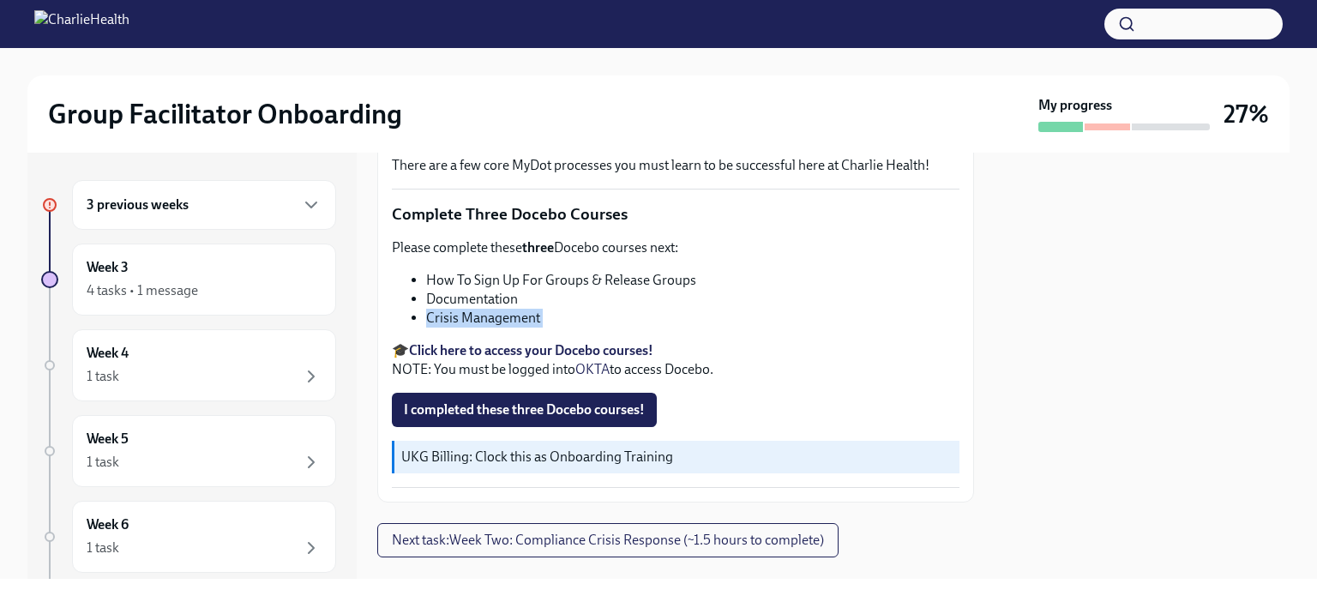
click at [480, 328] on li "Crisis Management" at bounding box center [692, 318] width 533 height 19
copy div "Crisis Management"
click at [590, 419] on span "I completed these three Docebo courses!" at bounding box center [524, 409] width 241 height 17
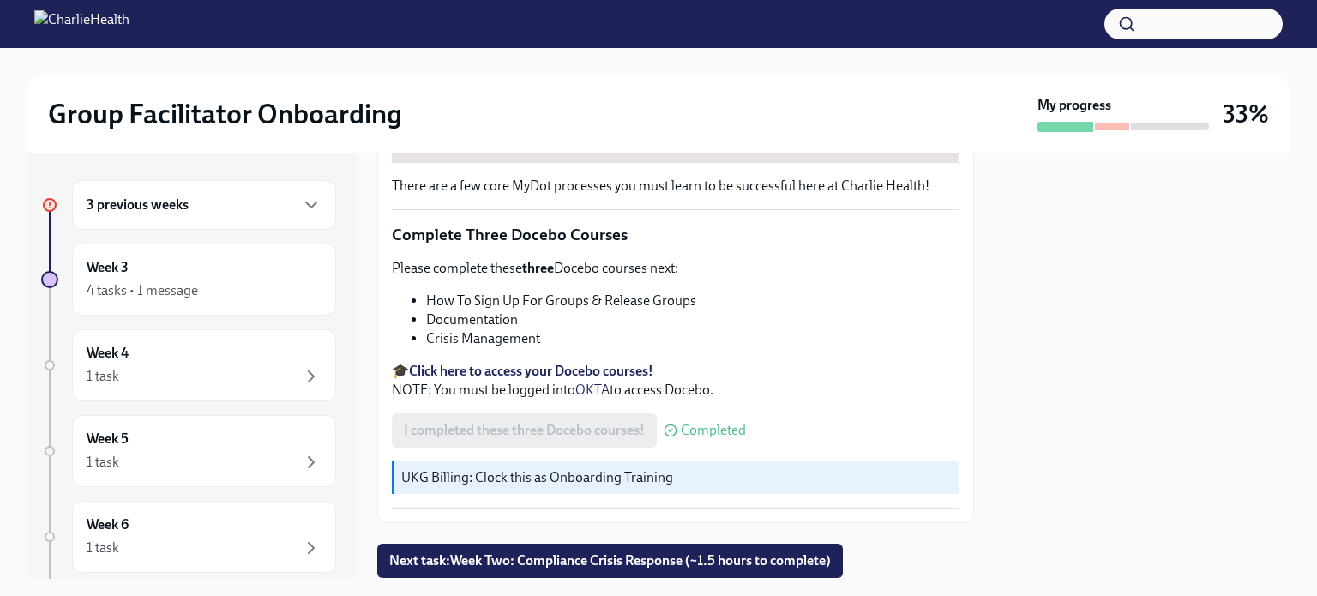
scroll to position [645, 0]
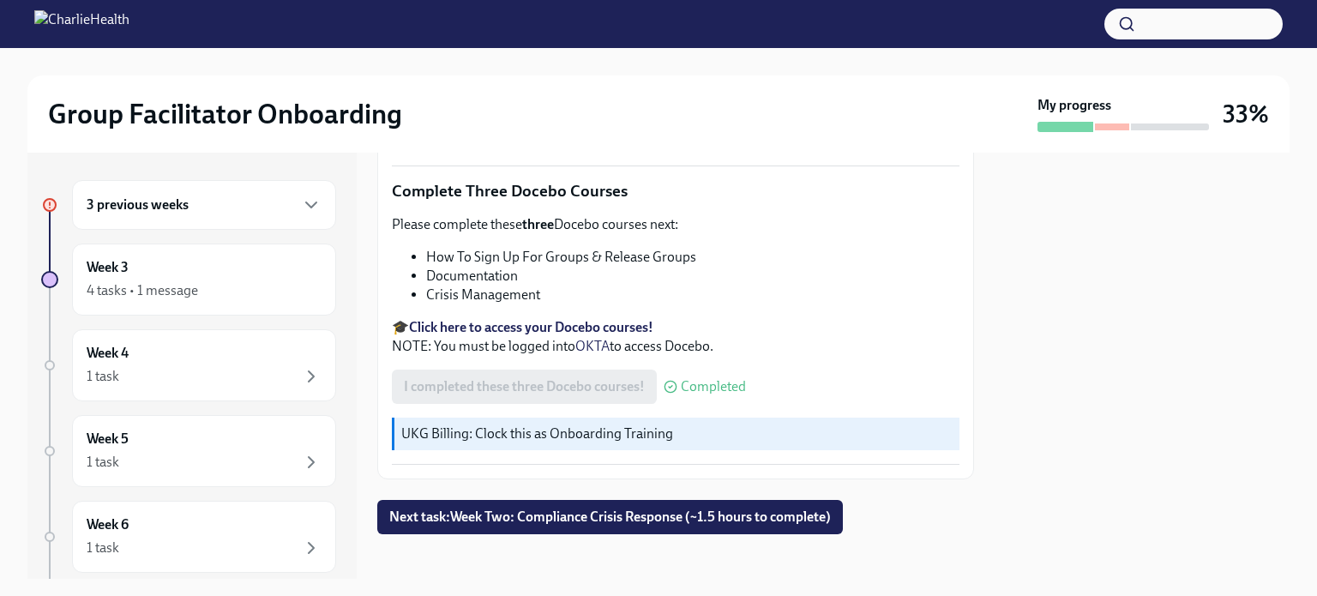
click at [1003, 557] on div at bounding box center [1142, 366] width 295 height 426
click at [744, 509] on span "Next task : Week Two: Compliance Crisis Response (~1.5 hours to complete)" at bounding box center [610, 517] width 442 height 17
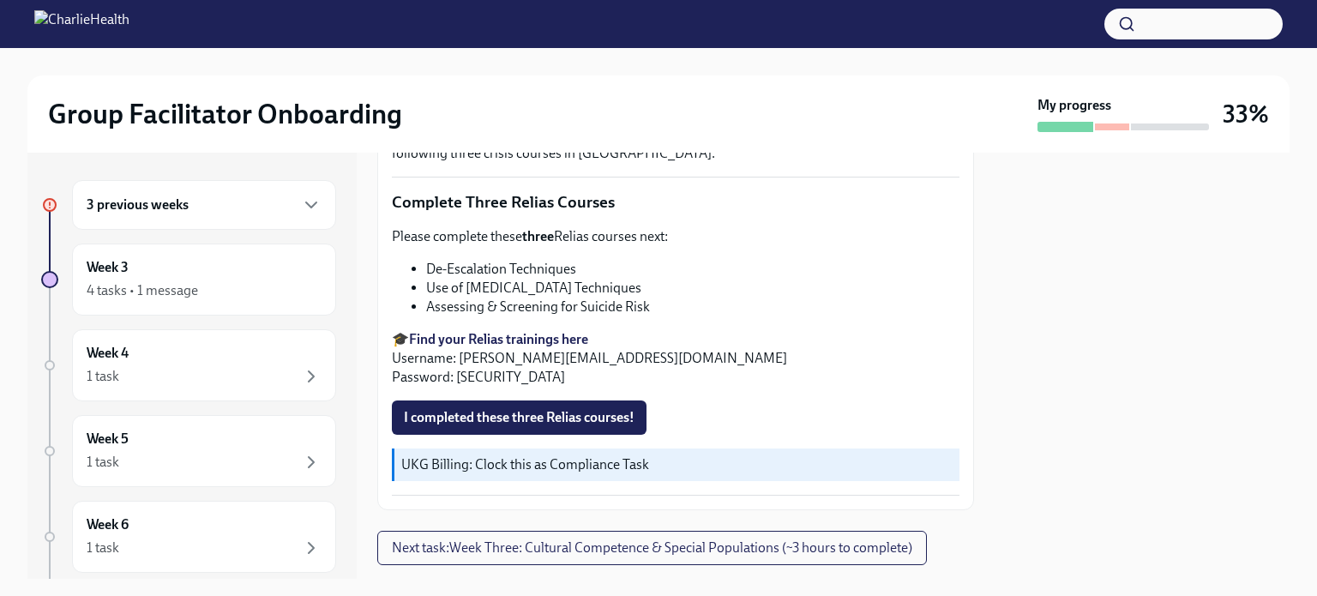
scroll to position [642, 0]
click at [464, 260] on li "De-Escalation Techniques" at bounding box center [692, 267] width 533 height 19
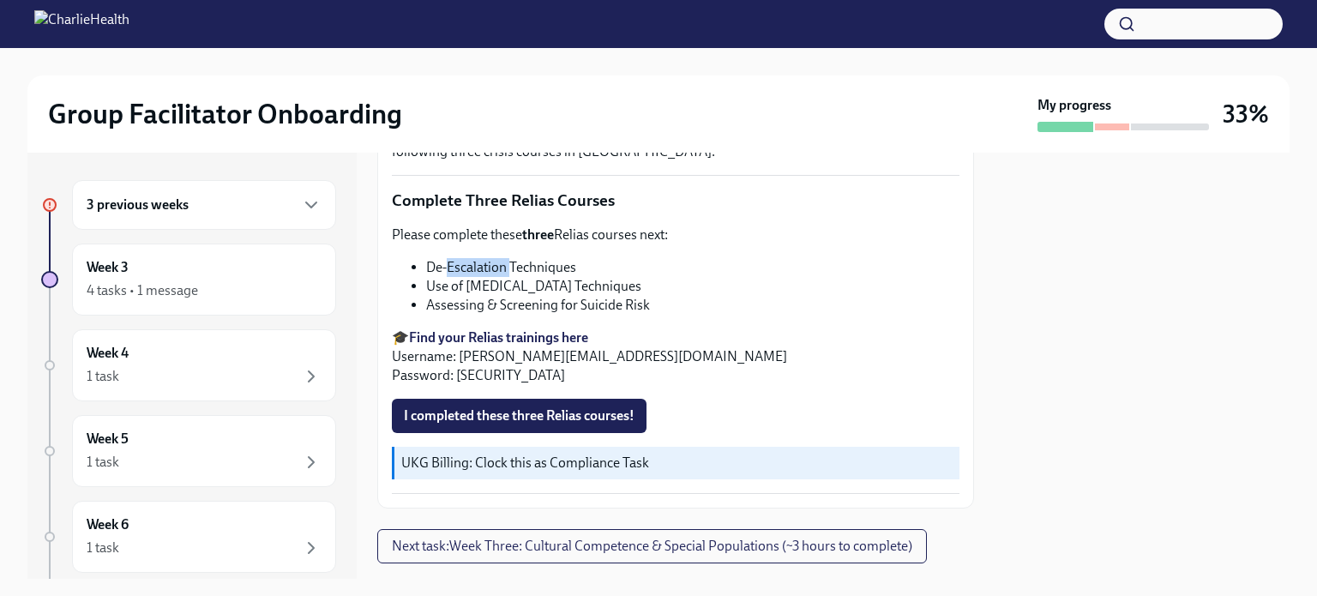
click at [464, 260] on li "De-Escalation Techniques" at bounding box center [692, 267] width 533 height 19
copy ul "De-Escalation Techniques"
click at [497, 329] on strong "Find your Relias trainings here" at bounding box center [498, 337] width 179 height 16
click at [478, 407] on span "I completed these three Relias courses!" at bounding box center [519, 415] width 231 height 17
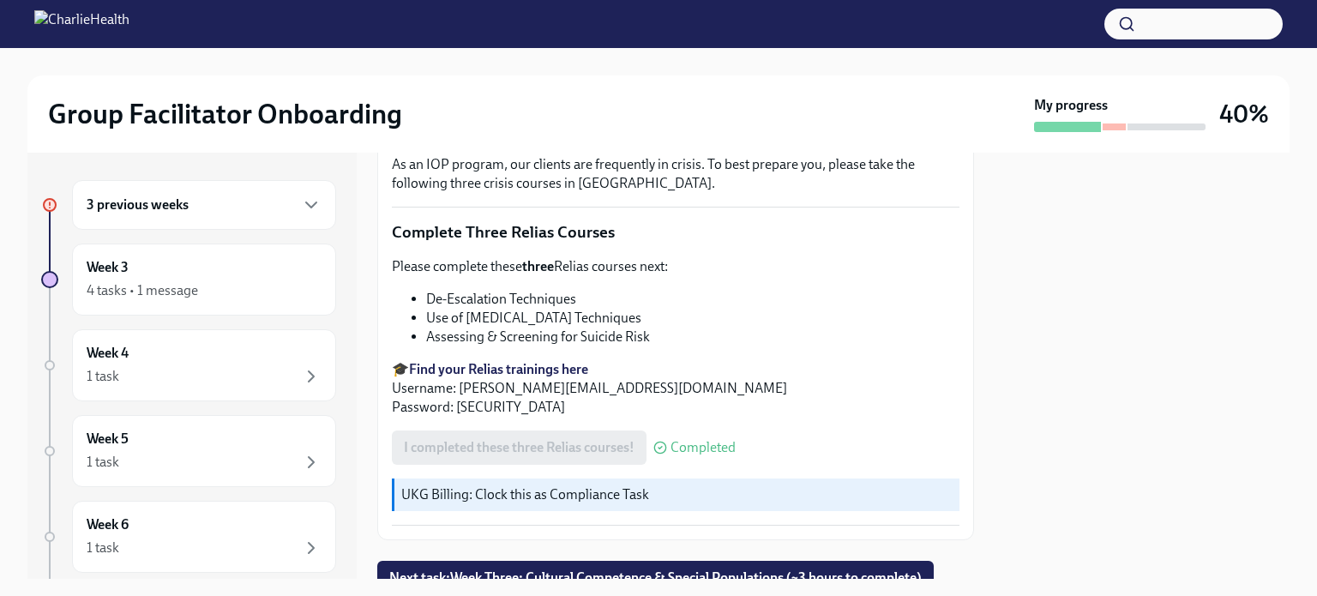
scroll to position [672, 0]
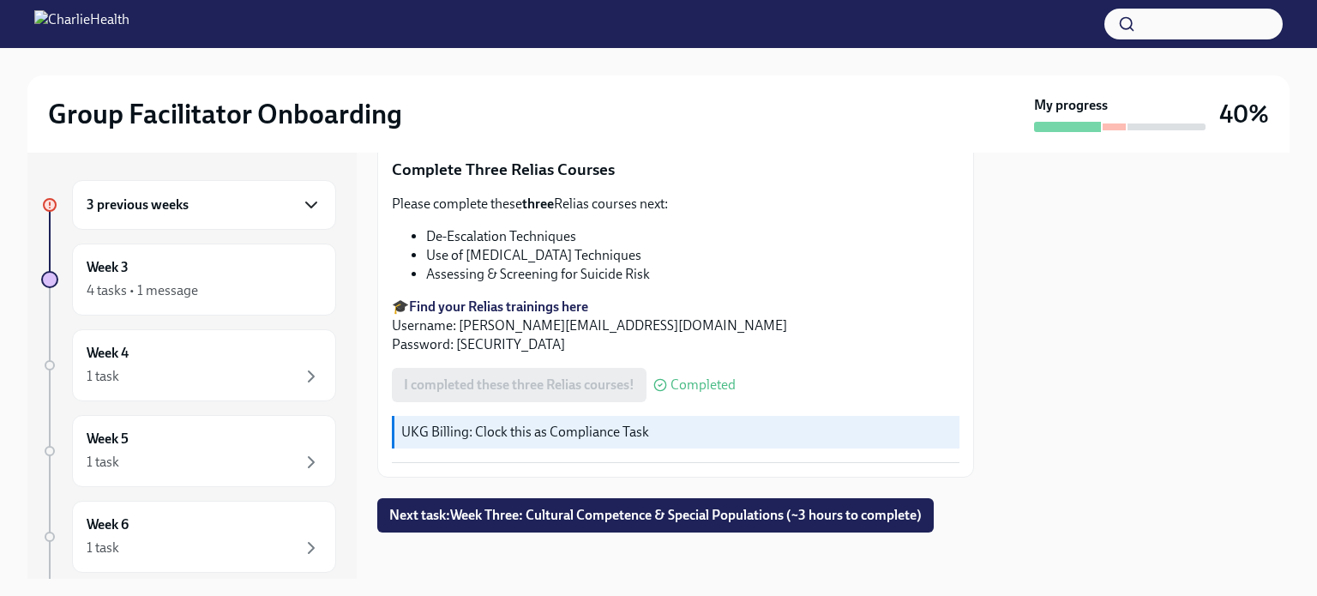
click at [306, 207] on icon "button" at bounding box center [311, 204] width 10 height 5
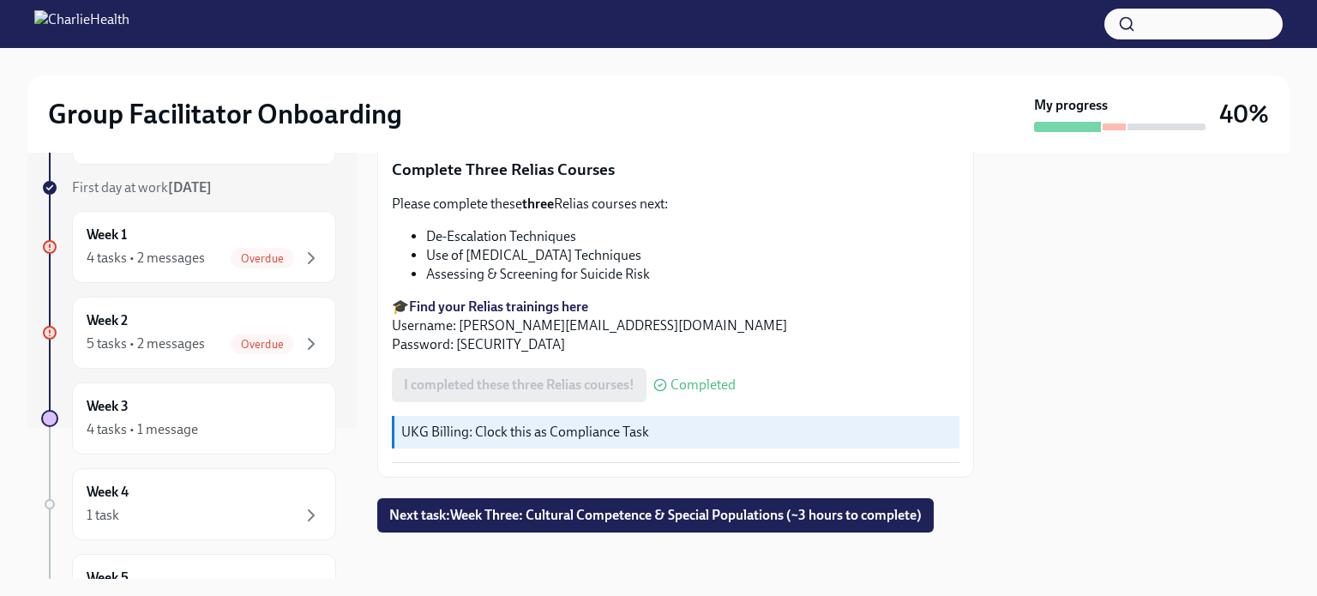
scroll to position [152, 0]
click at [301, 340] on icon "button" at bounding box center [311, 343] width 21 height 21
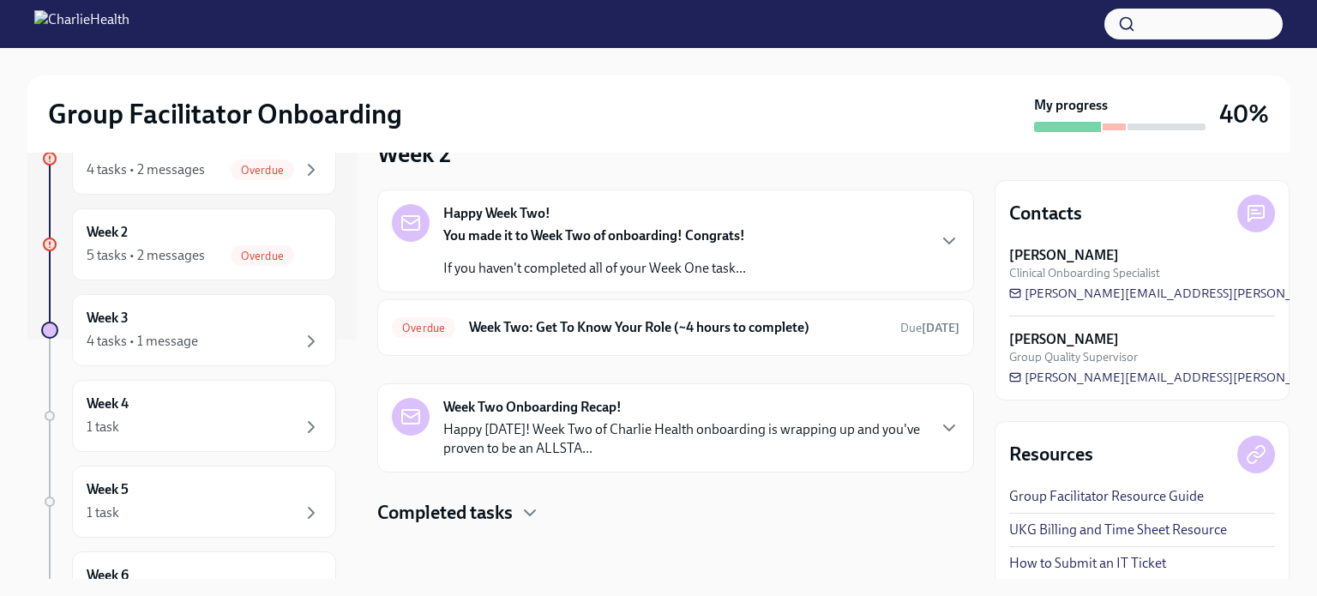
scroll to position [244, 0]
click at [301, 330] on icon "button" at bounding box center [311, 337] width 21 height 21
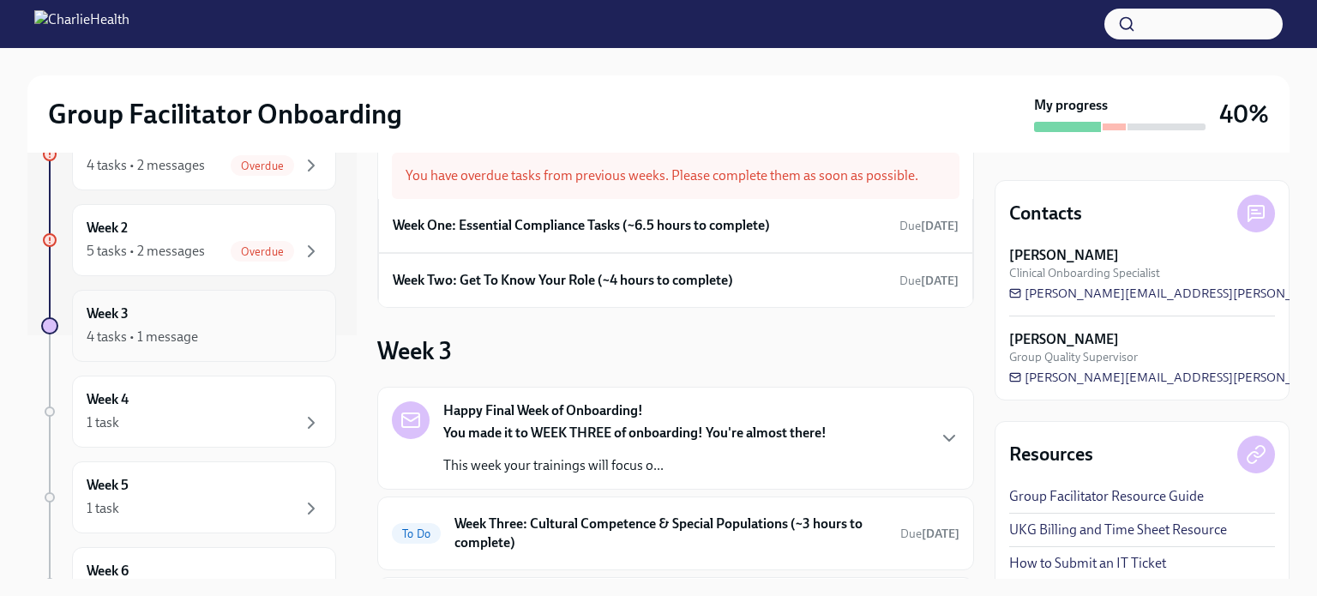
scroll to position [239, 0]
